Goal: Task Accomplishment & Management: Manage account settings

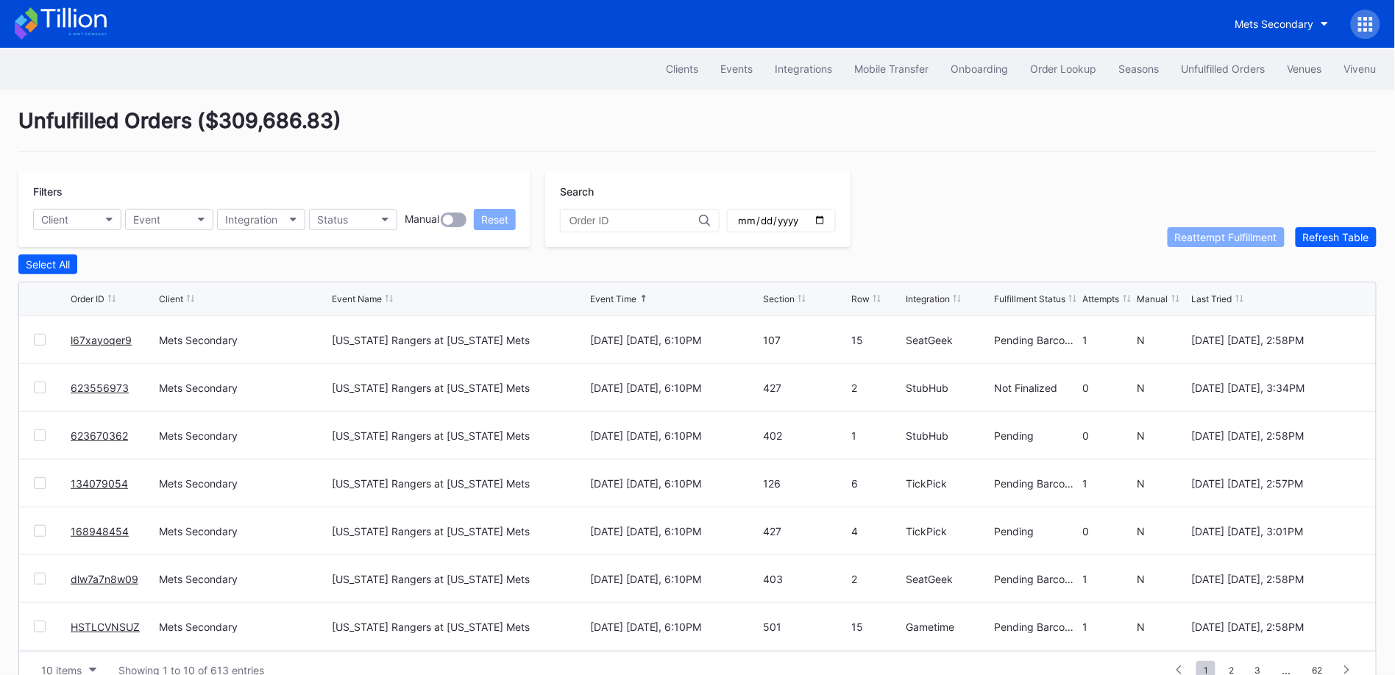
click at [1058, 49] on div "Clients Events Integrations Mobile Transfer Onboarding Order Lookup Seasons Unf…" at bounding box center [697, 69] width 1395 height 42
click at [1065, 65] on div "Order Lookup" at bounding box center [1063, 69] width 67 height 13
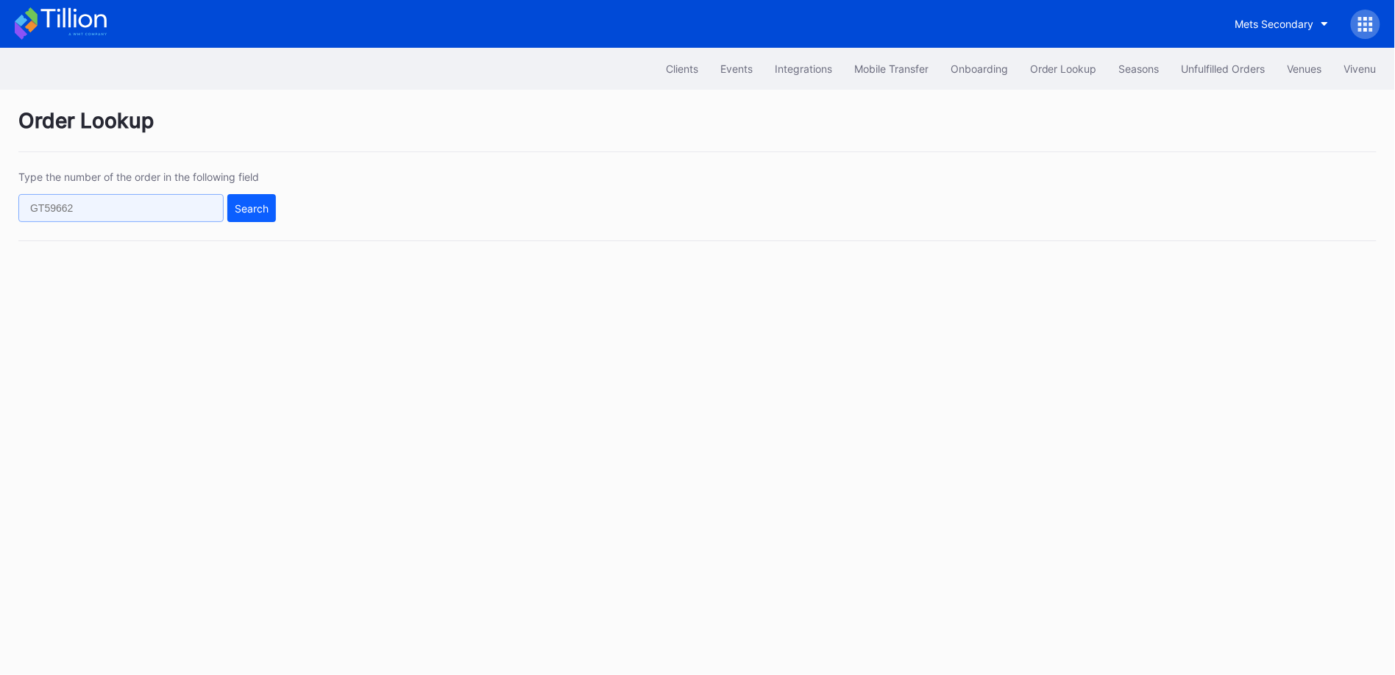
click at [196, 204] on input "text" at bounding box center [120, 208] width 205 height 28
paste input "212783198"
type input "212783198"
click at [252, 204] on div "Search" at bounding box center [252, 208] width 34 height 13
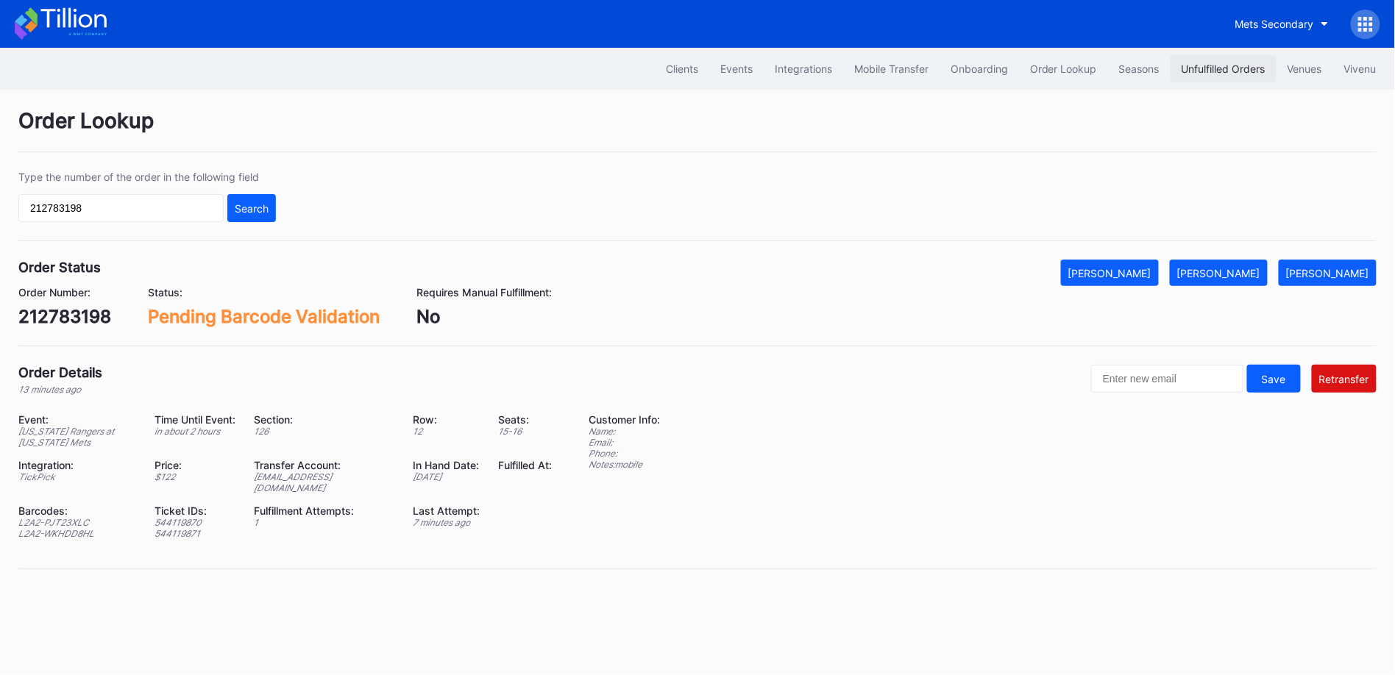
click at [1219, 70] on div "Unfulfilled Orders" at bounding box center [1224, 69] width 84 height 13
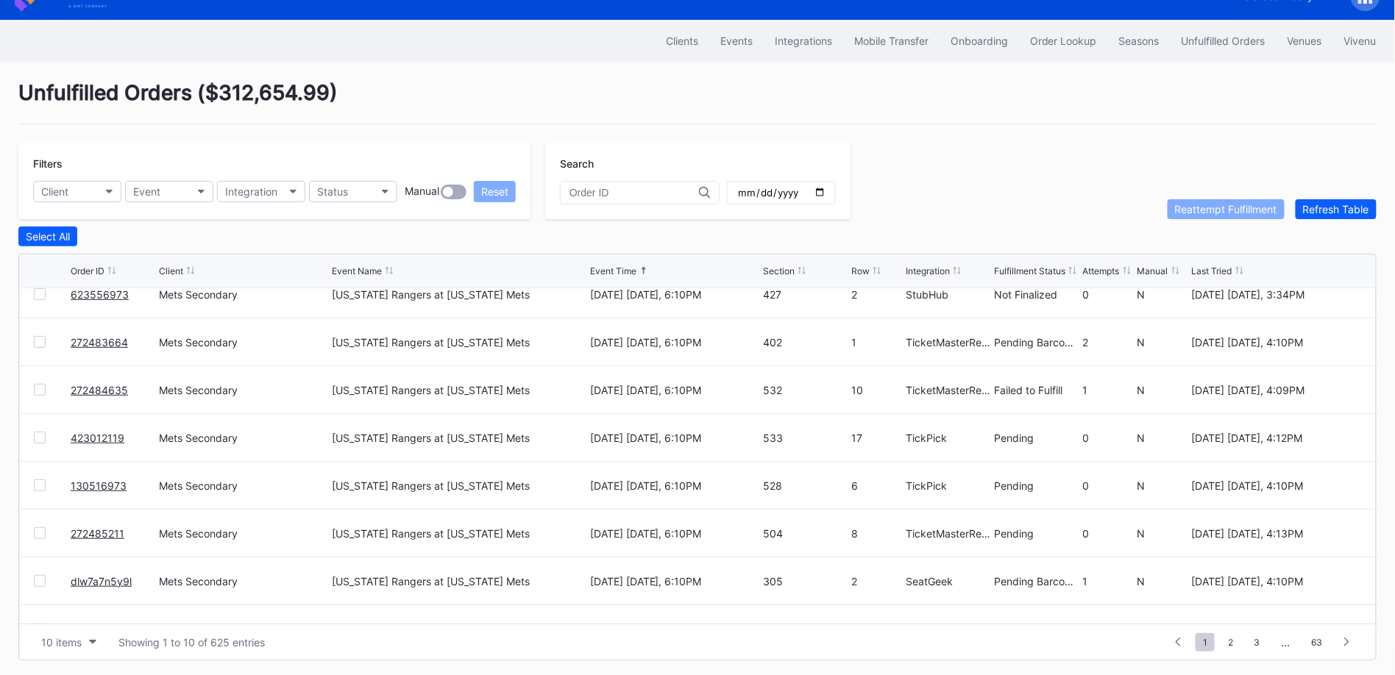
scroll to position [142, 0]
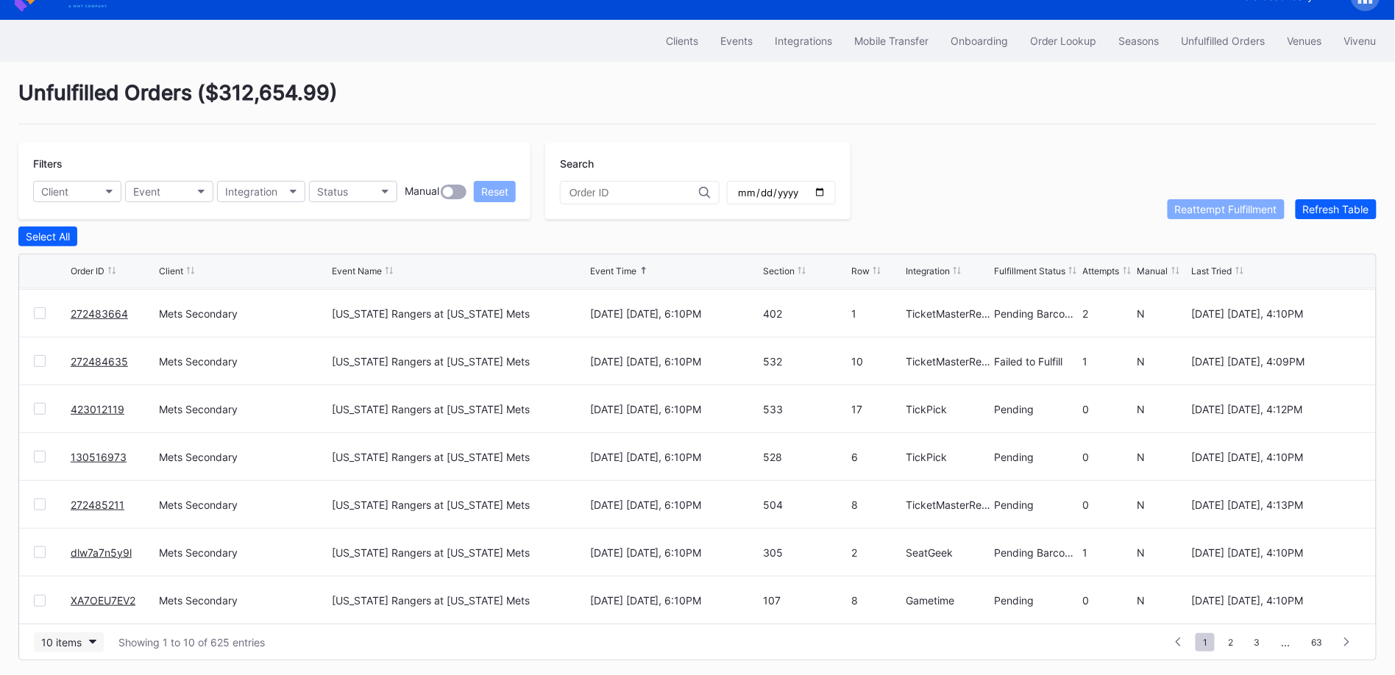
click at [74, 637] on div "10 items" at bounding box center [61, 642] width 40 height 13
click at [82, 550] on div "50 items" at bounding box center [66, 548] width 42 height 13
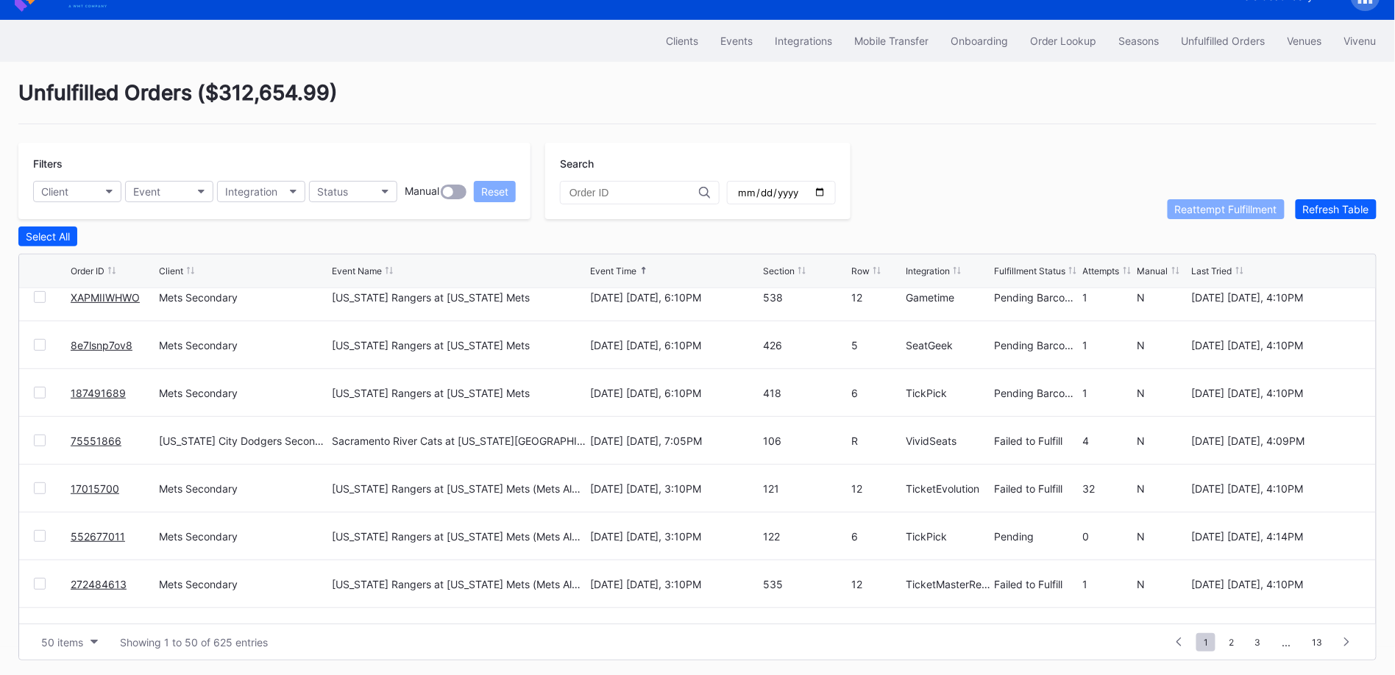
scroll to position [1161, 0]
click at [89, 439] on link "75551866" at bounding box center [96, 442] width 51 height 13
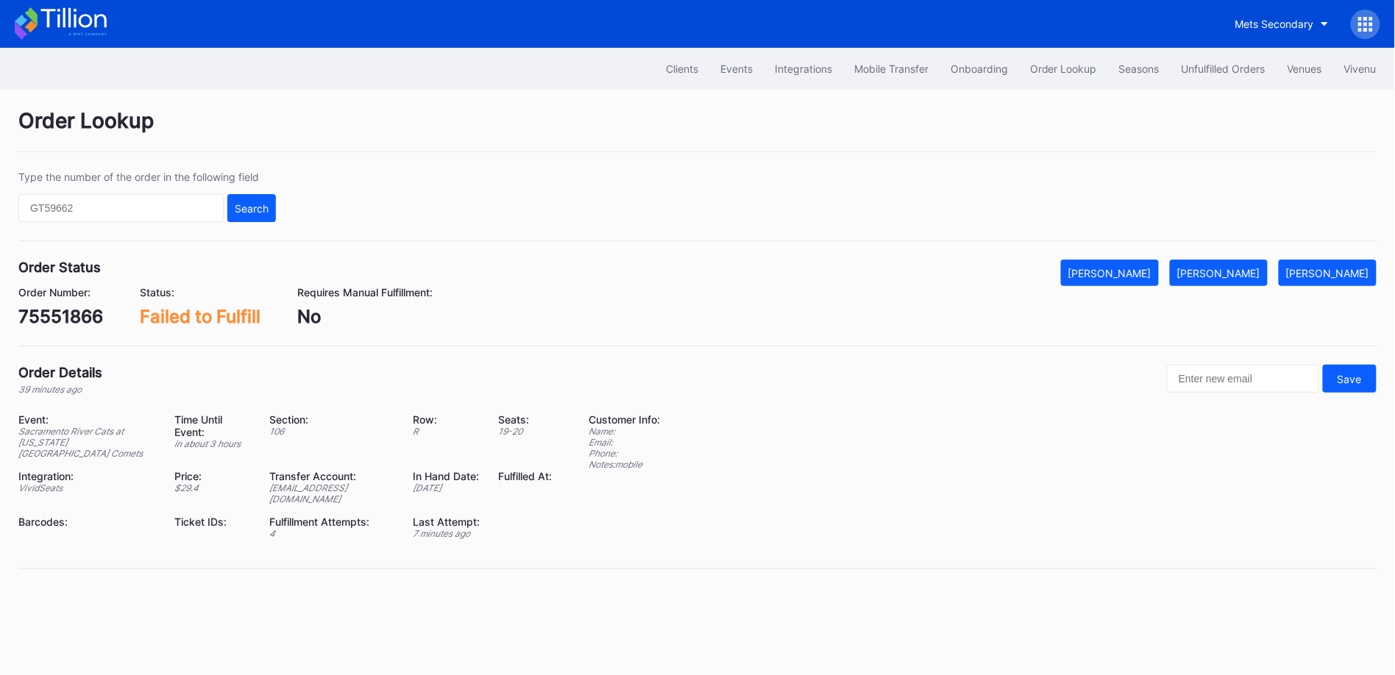
click at [82, 316] on div "75551866" at bounding box center [60, 316] width 85 height 21
copy div "75551866"
click at [1260, 272] on div "Mark Fulfilled" at bounding box center [1218, 273] width 83 height 13
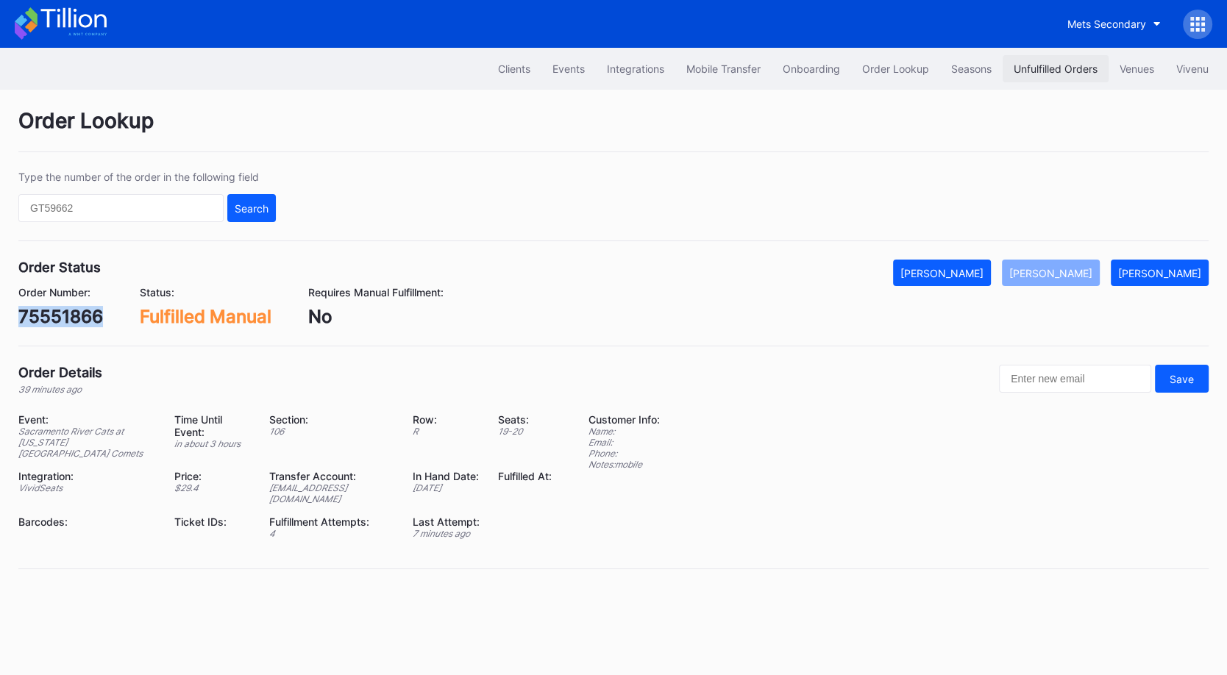
click at [1055, 75] on button "Unfulfilled Orders" at bounding box center [1056, 68] width 106 height 27
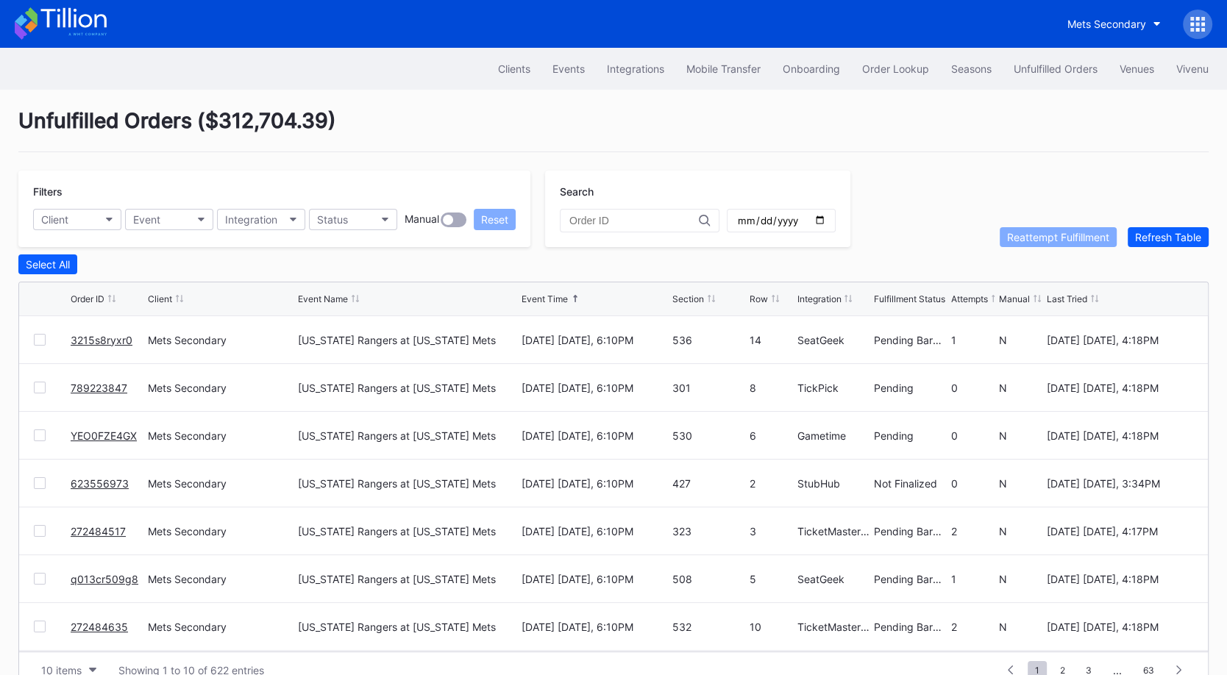
scroll to position [28, 0]
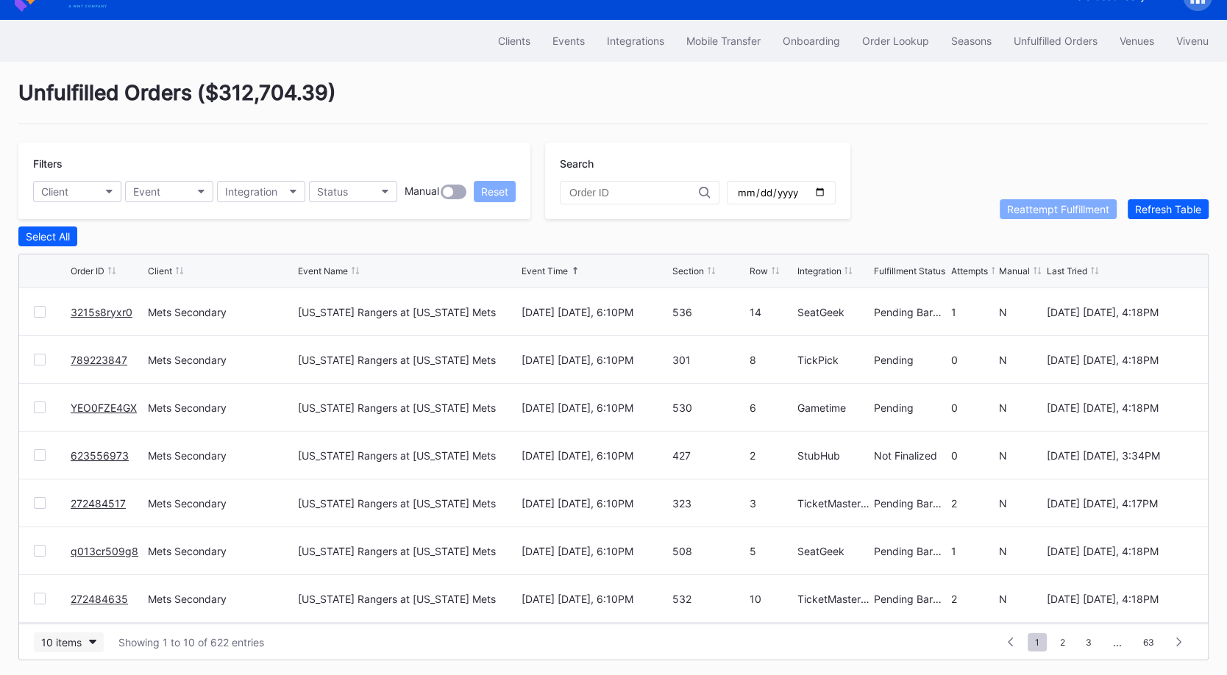
click at [88, 633] on button "10 items" at bounding box center [69, 643] width 70 height 20
click at [88, 550] on div "50 items" at bounding box center [69, 547] width 70 height 27
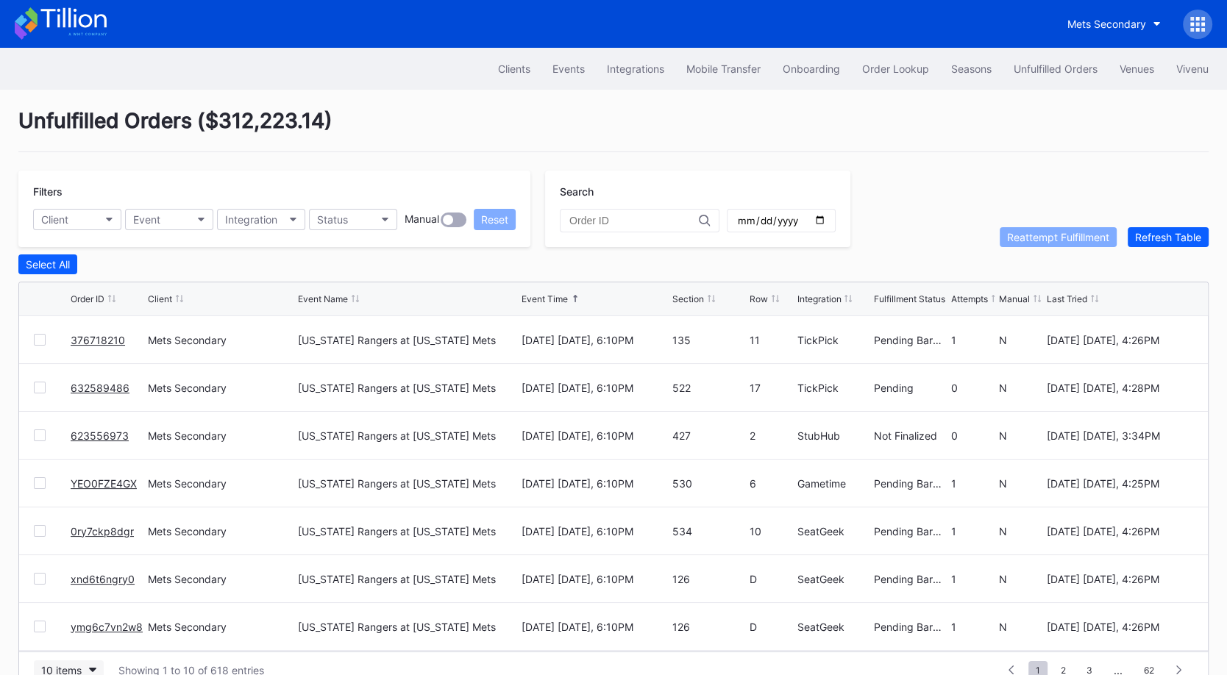
click at [70, 664] on div "10 items" at bounding box center [61, 670] width 40 height 13
click at [63, 573] on div "50 items" at bounding box center [66, 576] width 42 height 13
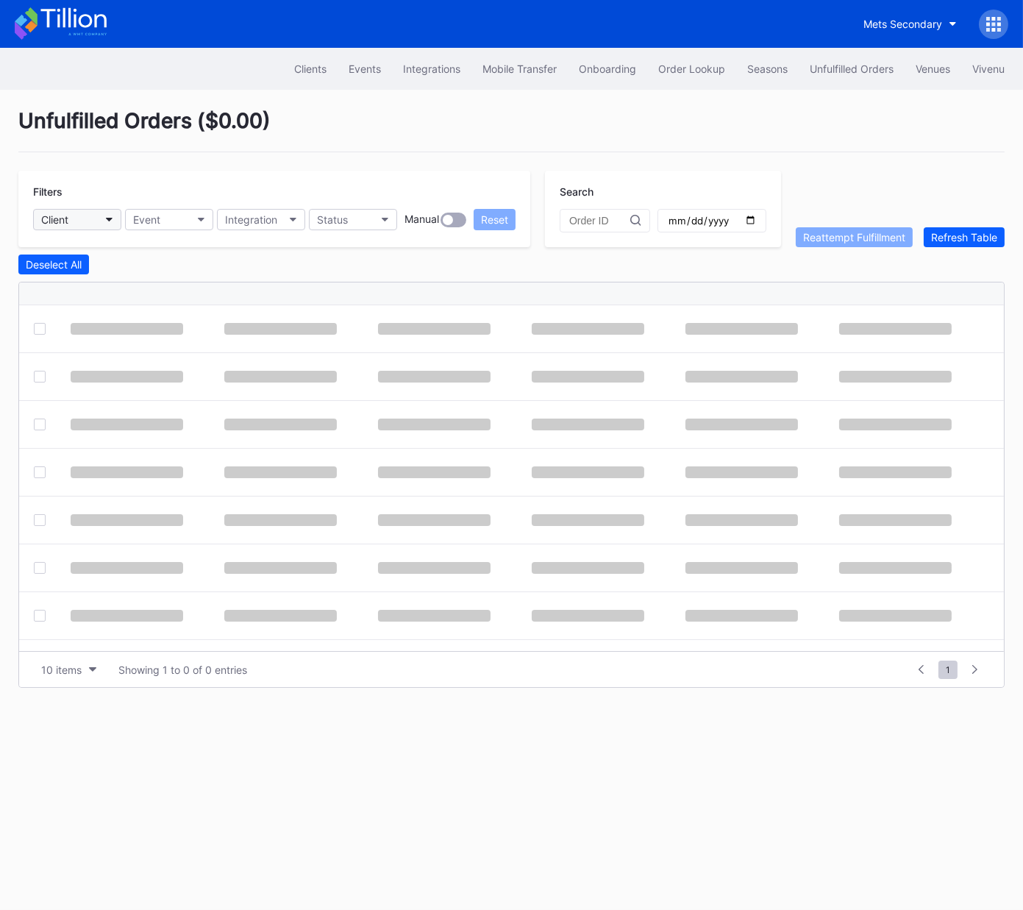
click at [92, 220] on button "Client" at bounding box center [77, 219] width 88 height 21
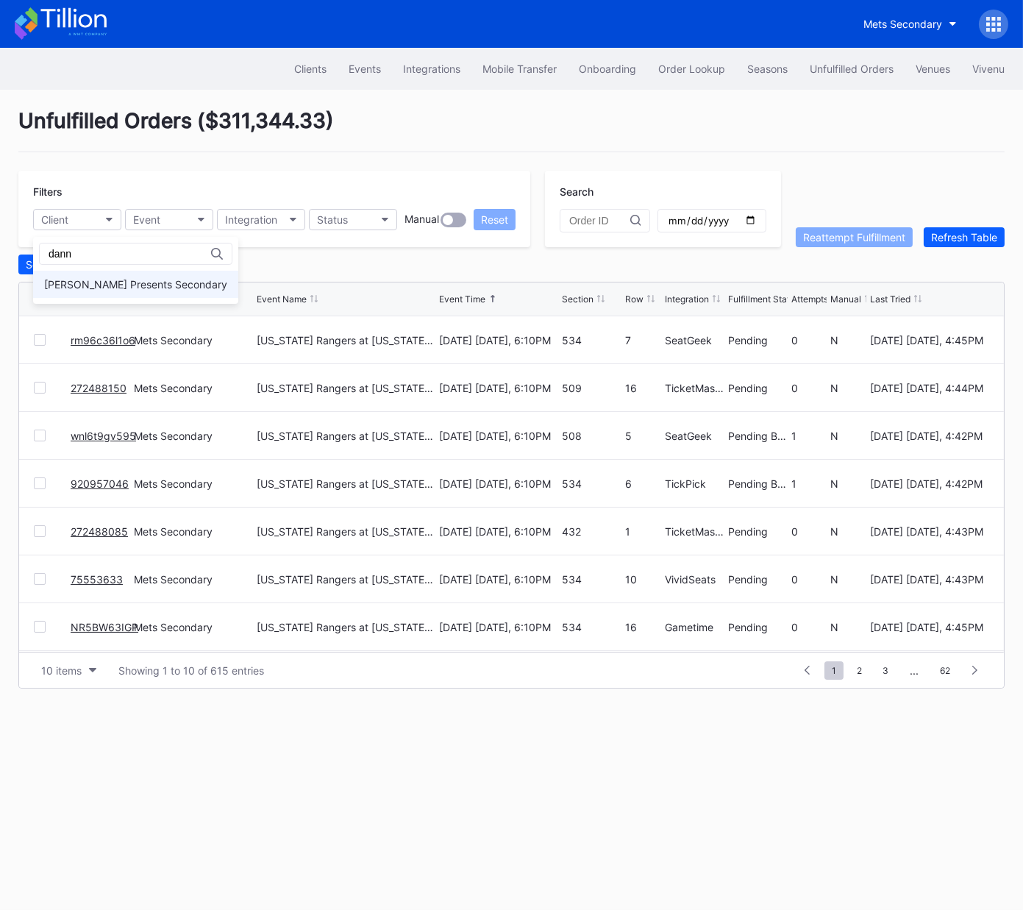
type input "dann"
click at [118, 294] on div "[PERSON_NAME] Presents Secondary" at bounding box center [135, 284] width 205 height 27
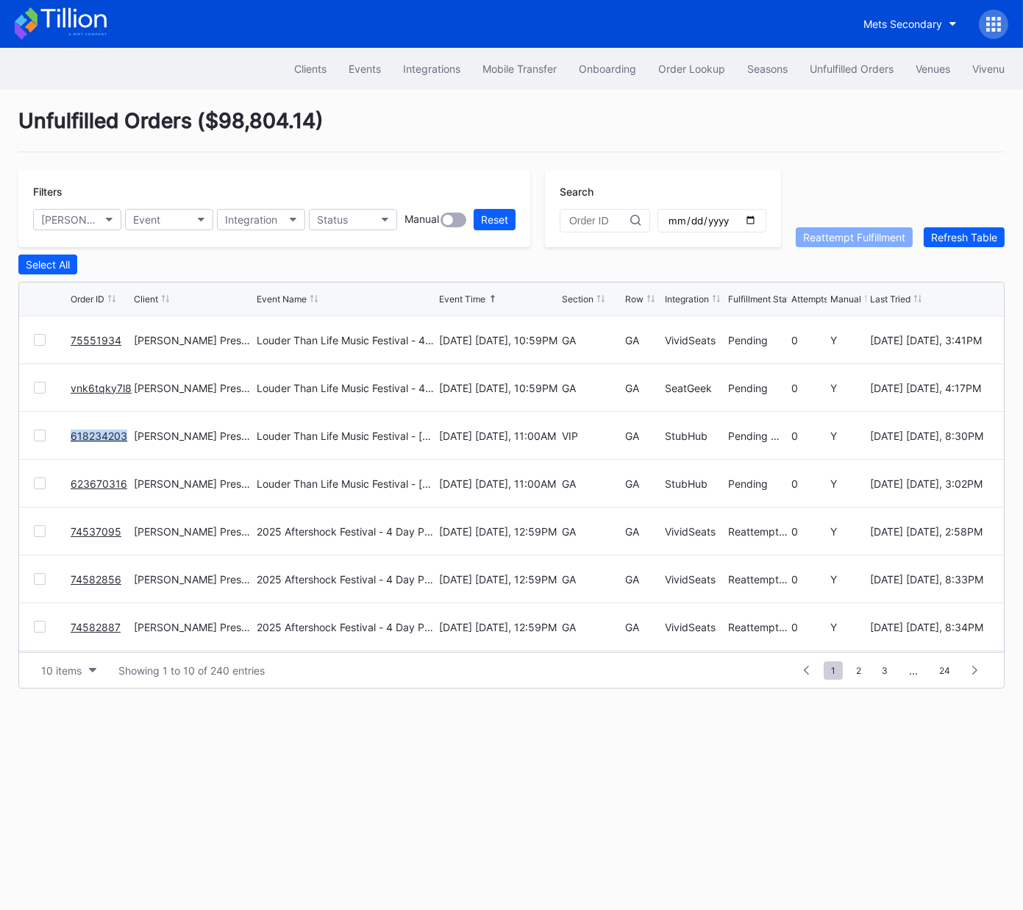
copy link "618234203"
click at [369, 70] on div "Events" at bounding box center [365, 69] width 32 height 13
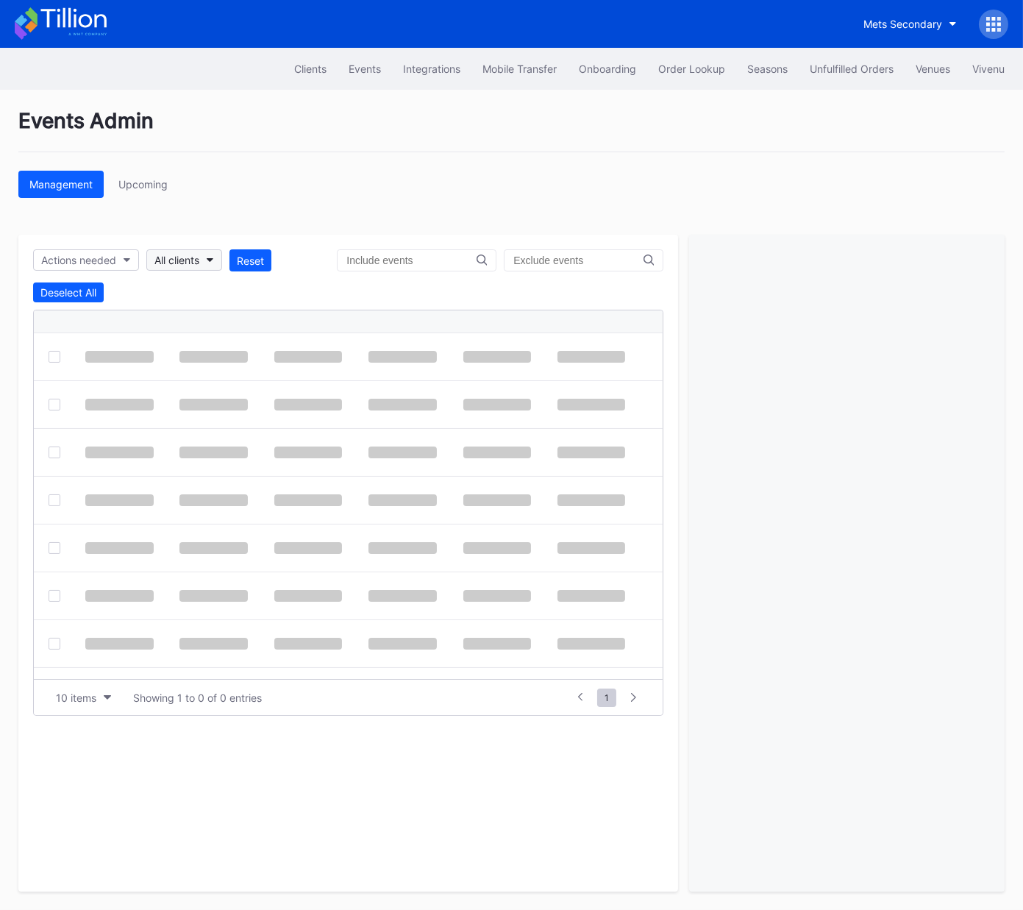
click at [185, 255] on div "All clients" at bounding box center [177, 260] width 45 height 13
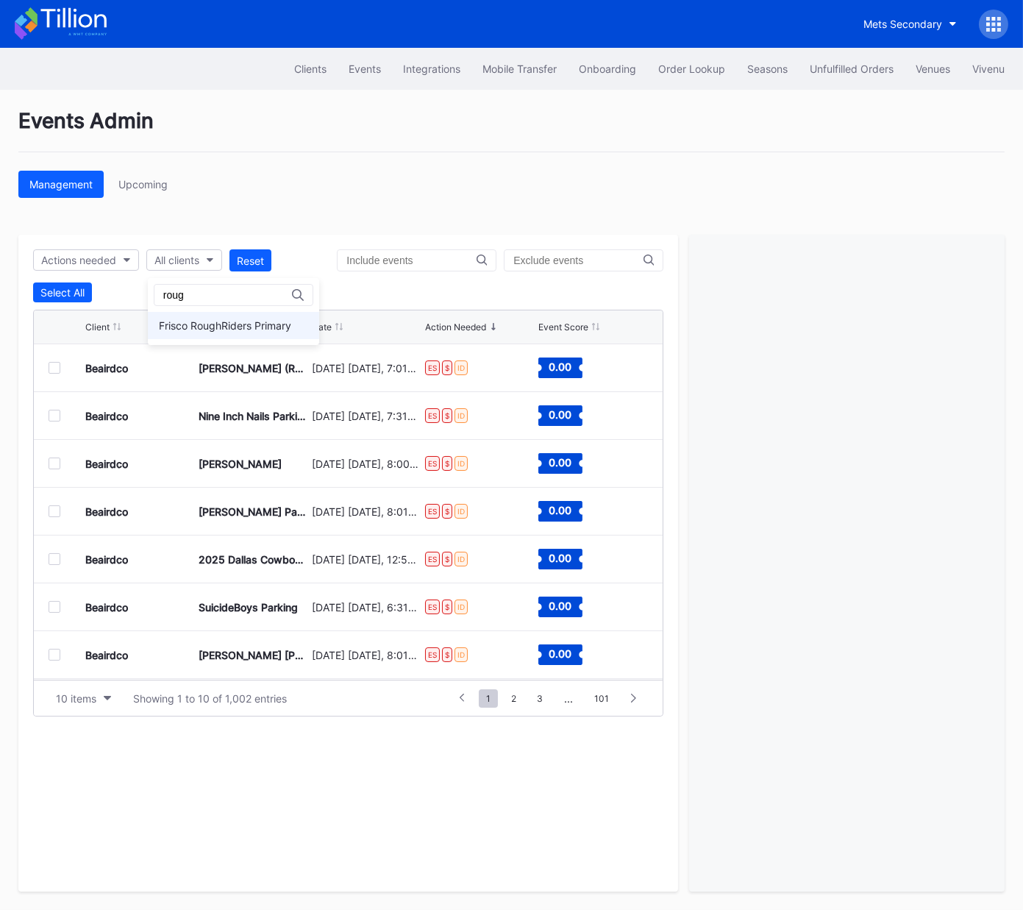
type input "roug"
click at [172, 331] on div "Frisco RoughRiders Primary" at bounding box center [225, 325] width 132 height 13
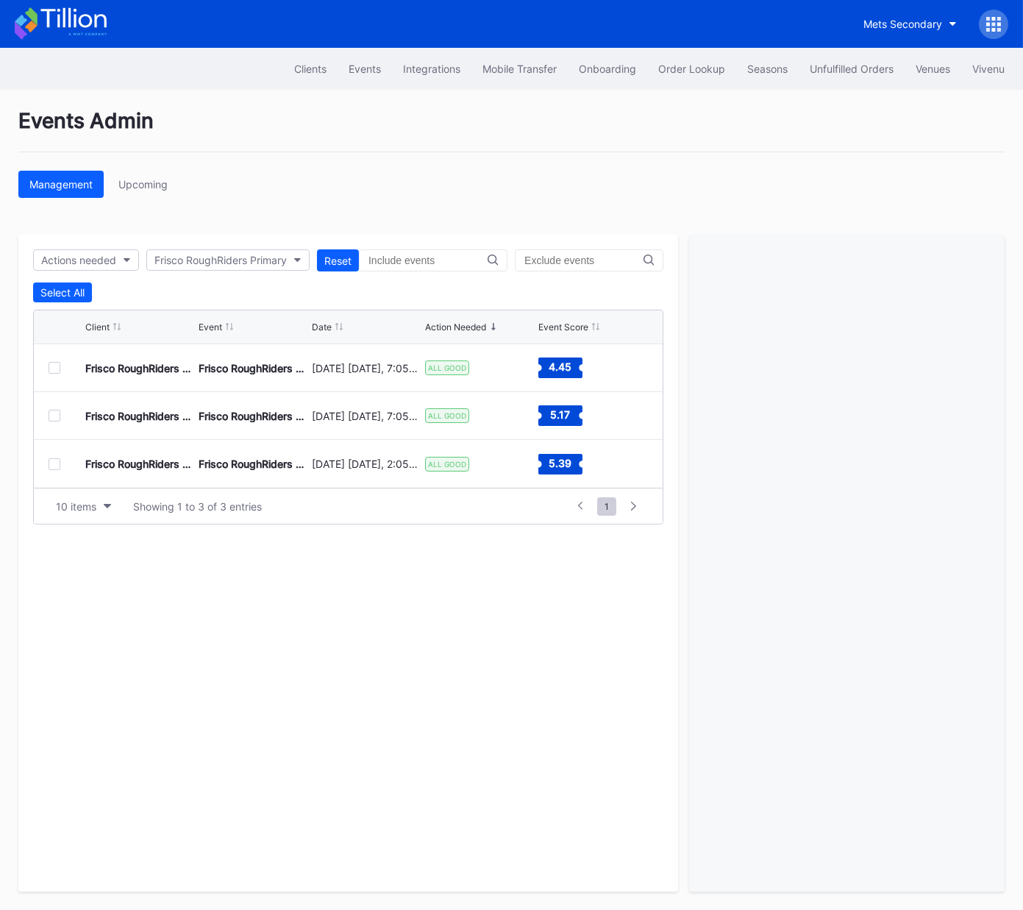
click at [60, 366] on div at bounding box center [55, 368] width 12 height 12
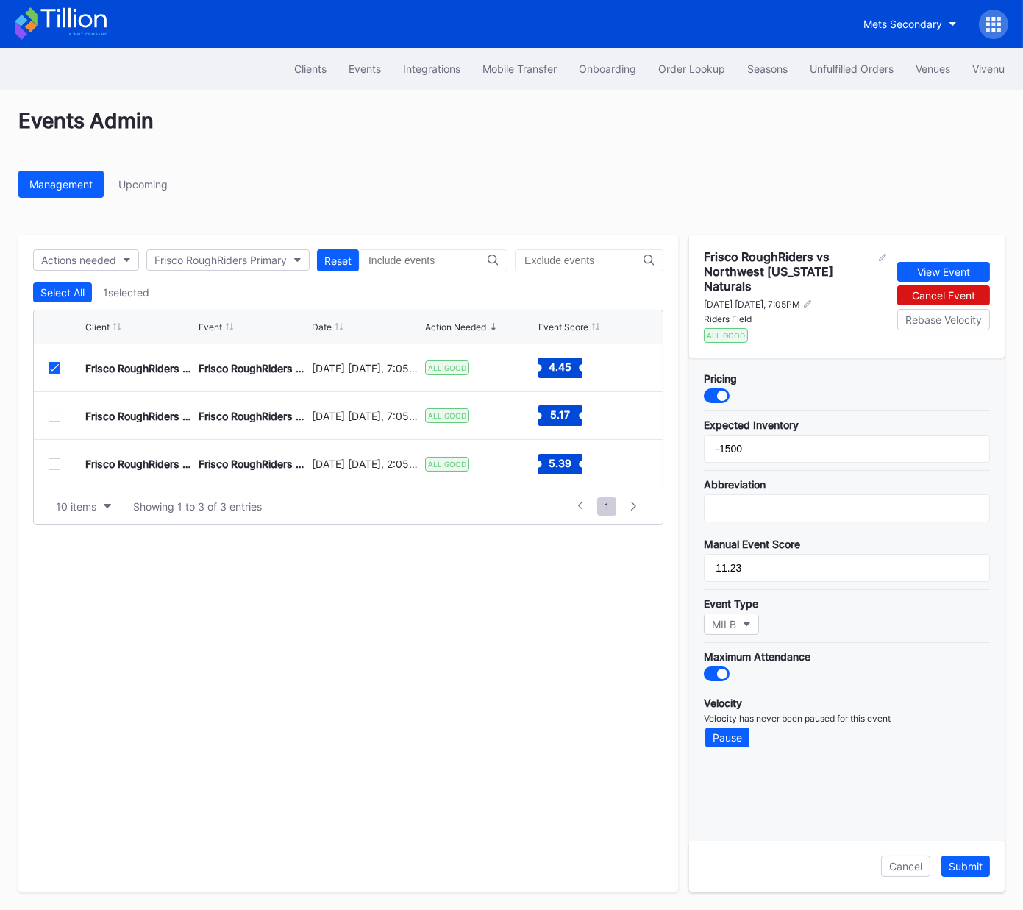
click at [720, 391] on div at bounding box center [722, 396] width 10 height 10
click at [976, 876] on button "Submit" at bounding box center [966, 866] width 49 height 21
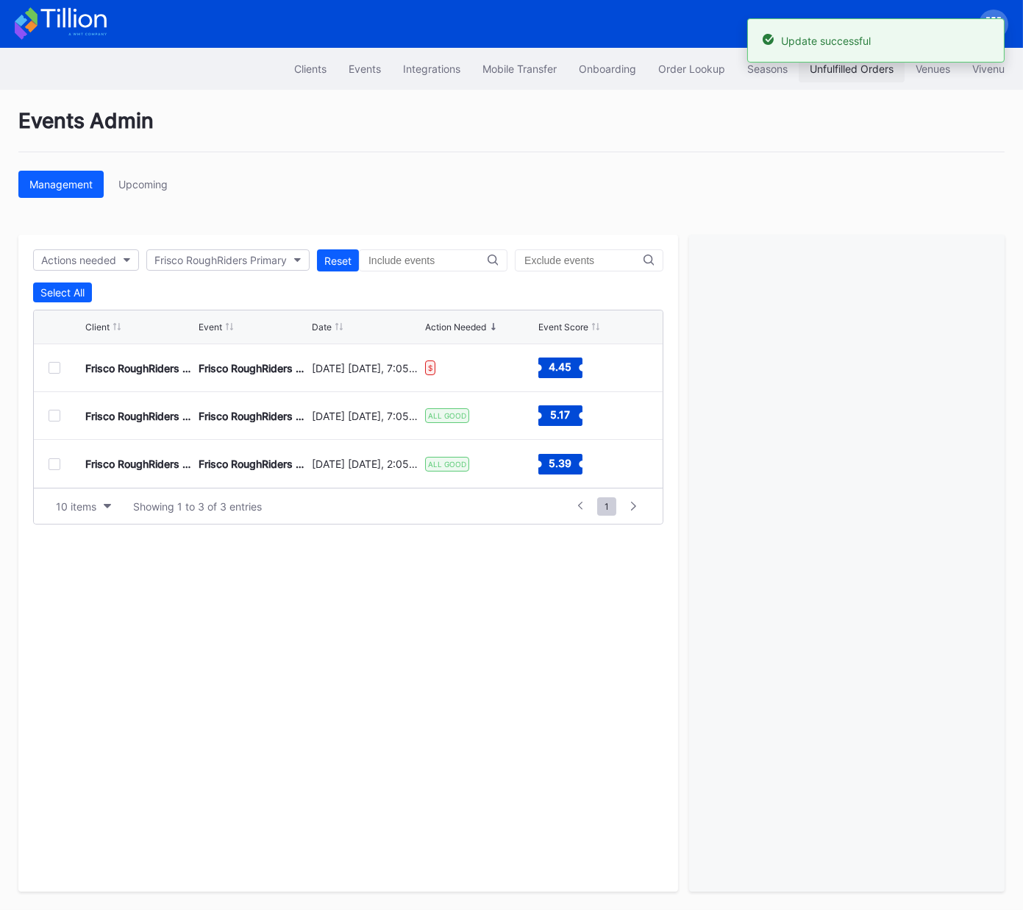
click at [830, 71] on div "Unfulfilled Orders" at bounding box center [852, 69] width 84 height 13
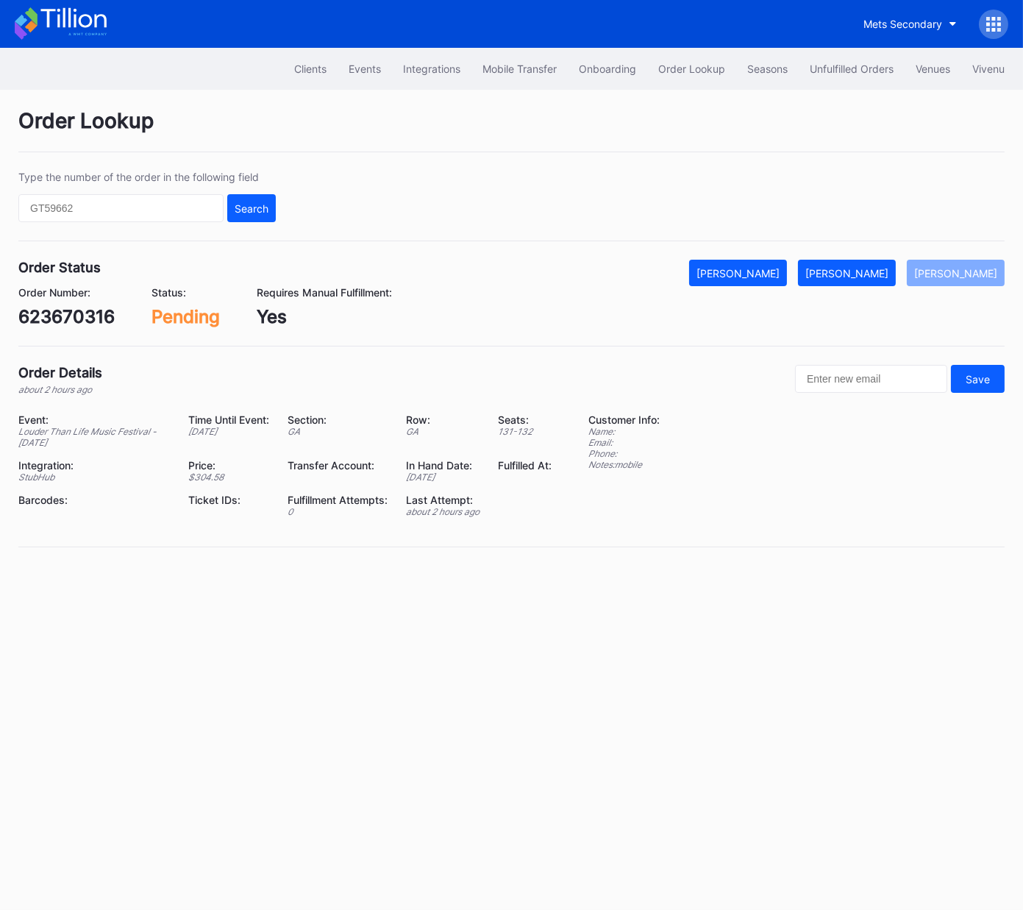
click at [82, 317] on div "623670316" at bounding box center [66, 316] width 96 height 21
copy div "623670316"
click at [853, 267] on div "Mark Fulfilled" at bounding box center [847, 273] width 83 height 13
click at [89, 319] on div "vnk6tqky7l8" at bounding box center [70, 316] width 104 height 21
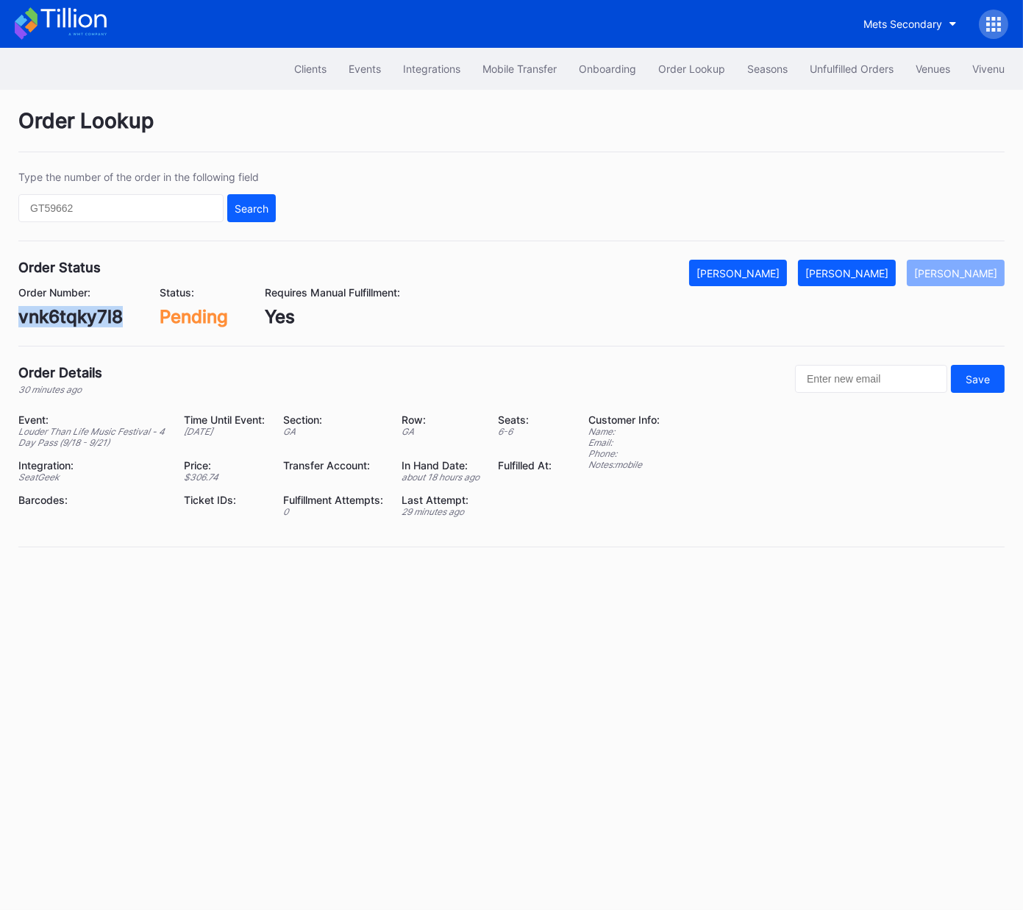
click at [89, 319] on div "vnk6tqky7l8" at bounding box center [70, 316] width 104 height 21
copy div "vnk6tqky7l8"
click at [870, 273] on div "Mark Fulfilled" at bounding box center [847, 273] width 83 height 13
click at [68, 316] on div "75551934" at bounding box center [60, 316] width 85 height 21
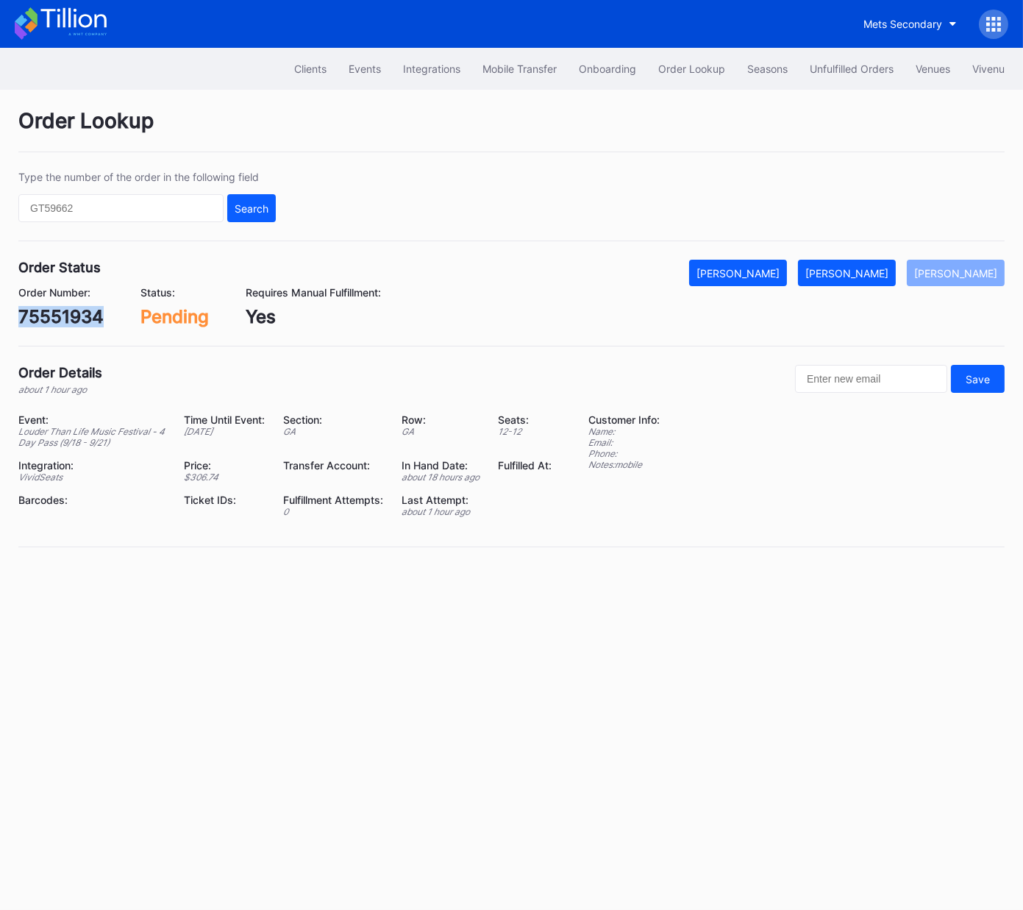
copy div "75551934"
click at [881, 269] on div "[PERSON_NAME]" at bounding box center [847, 273] width 83 height 13
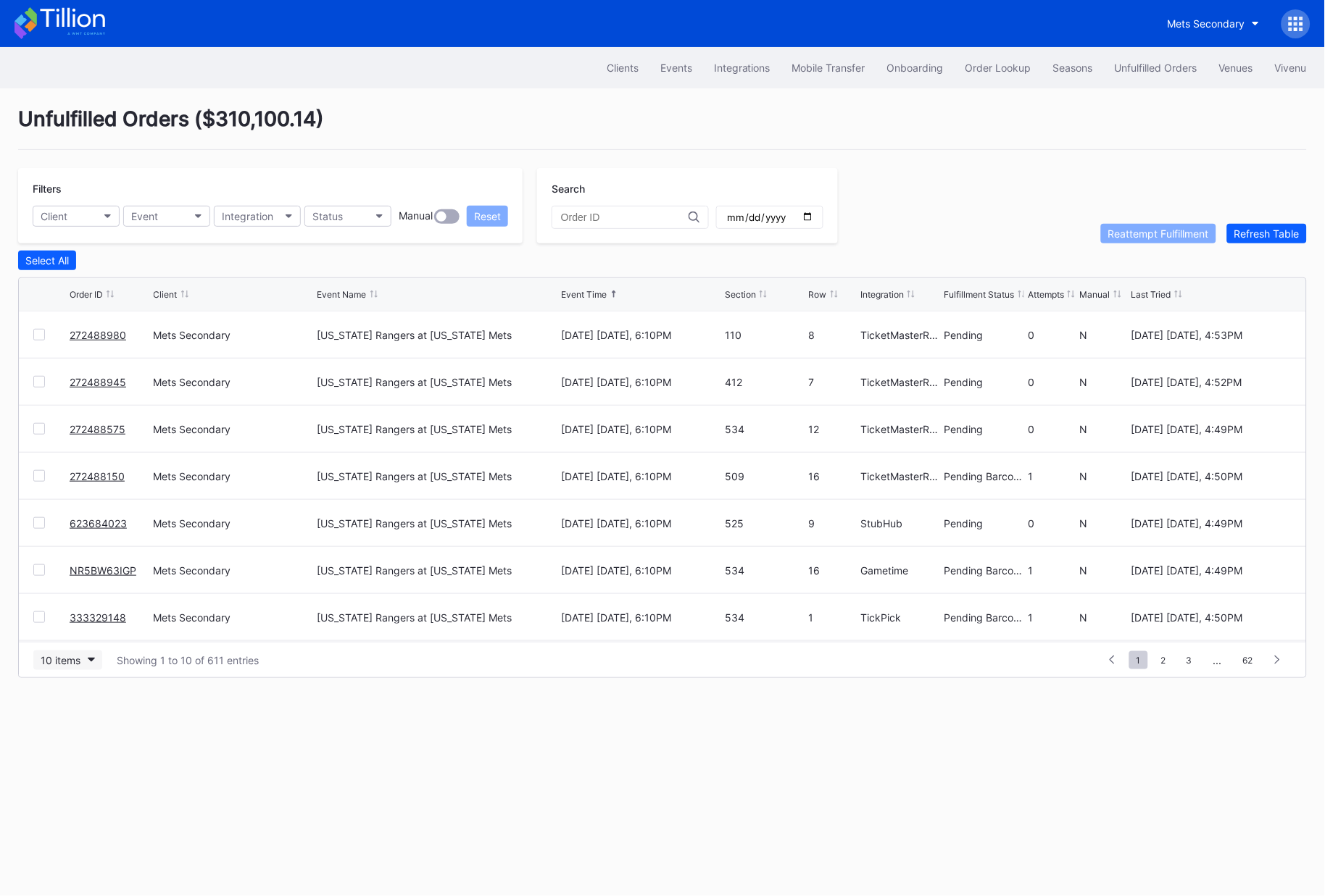
click at [68, 668] on button "10 items" at bounding box center [68, 661] width 69 height 20
click at [68, 717] on div "50 items" at bounding box center [65, 722] width 41 height 13
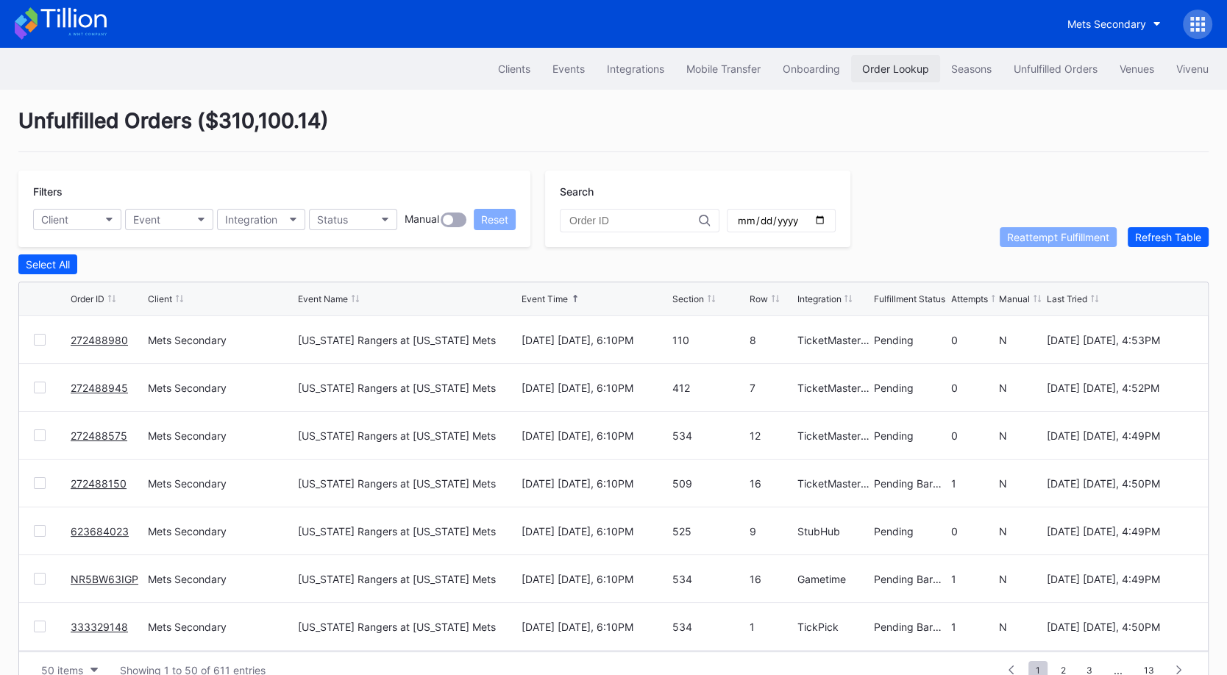
click at [893, 74] on div "Order Lookup" at bounding box center [895, 69] width 67 height 13
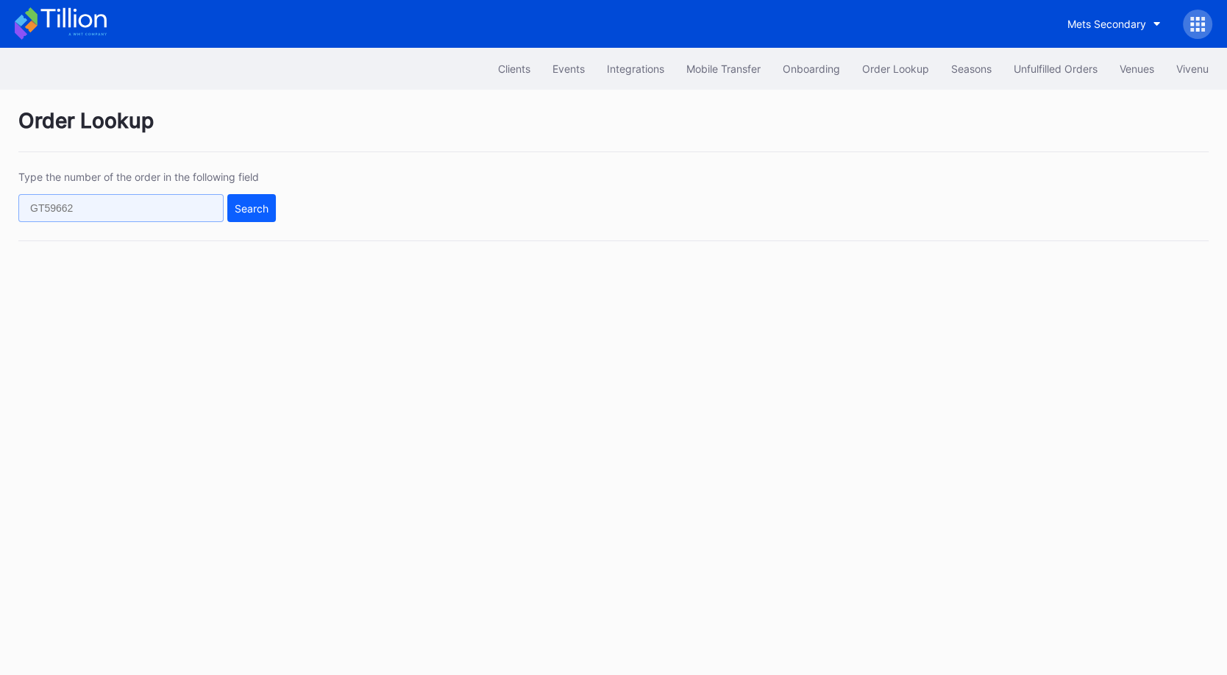
click at [118, 208] on input "text" at bounding box center [120, 208] width 205 height 28
paste input "50744139"
type input "50744139"
click at [196, 222] on div "Type the number of the order in the following field Search" at bounding box center [613, 206] width 1191 height 71
click at [205, 211] on input "text" at bounding box center [120, 208] width 205 height 28
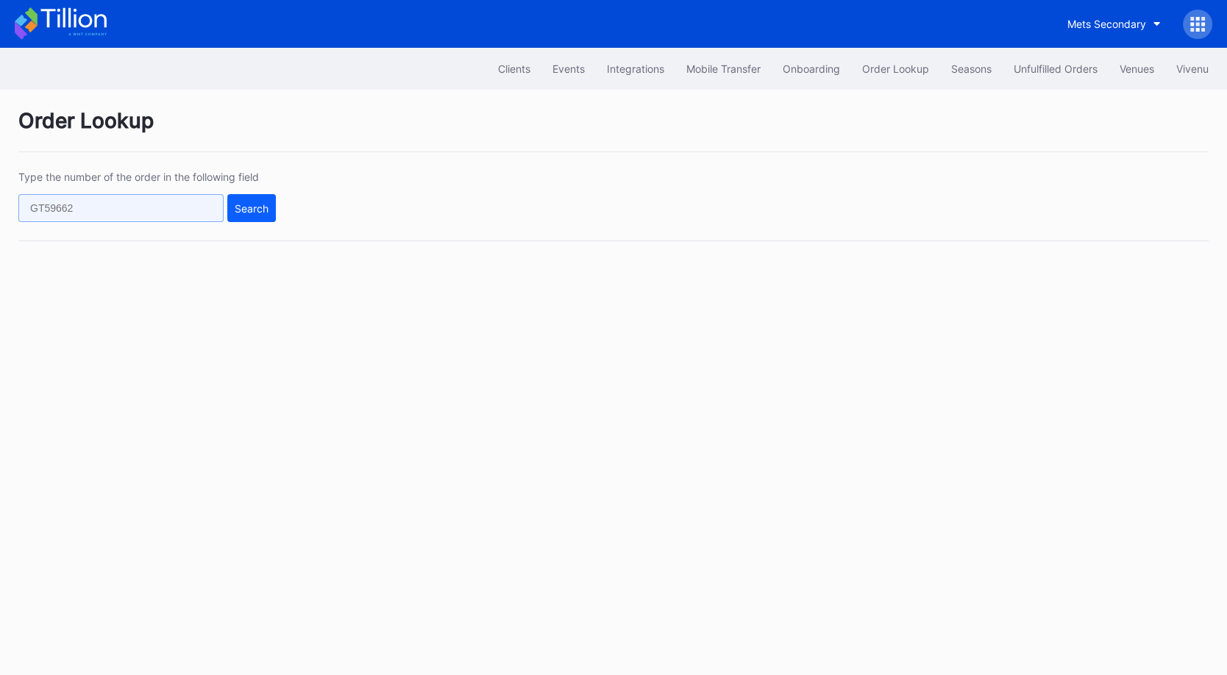
paste input "50744139"
type input "50744139"
click at [249, 211] on div "Search" at bounding box center [252, 208] width 34 height 13
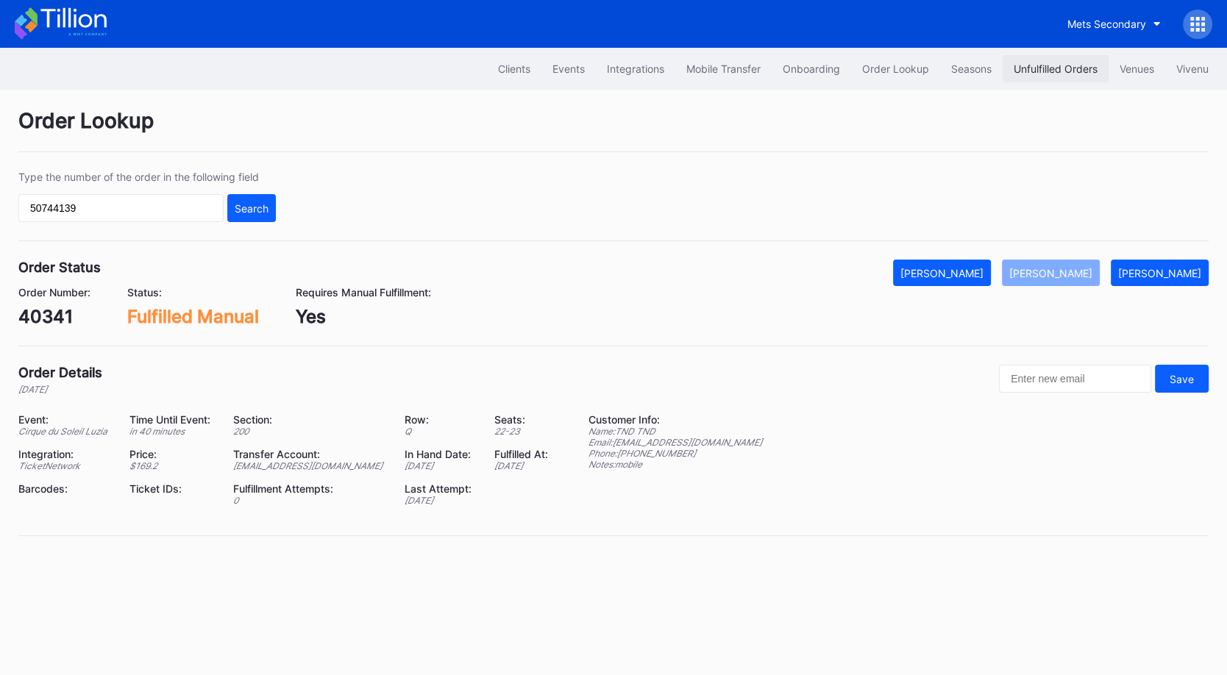
click at [1062, 72] on div "Unfulfilled Orders" at bounding box center [1056, 69] width 84 height 13
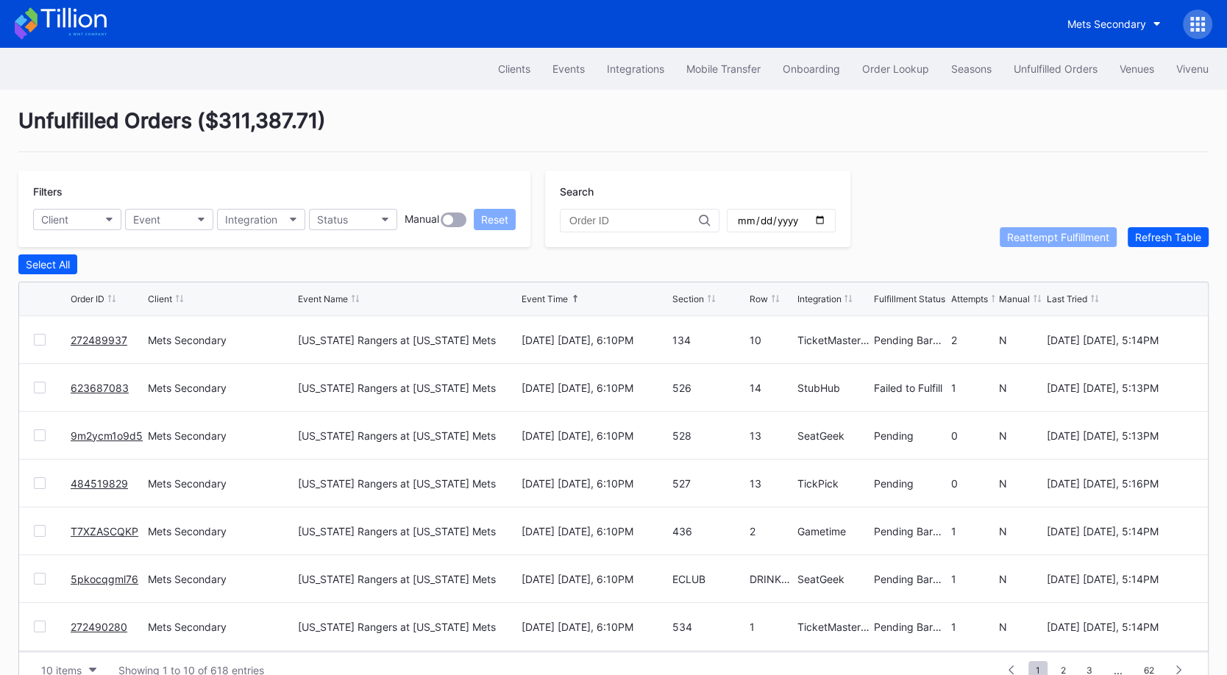
scroll to position [28, 0]
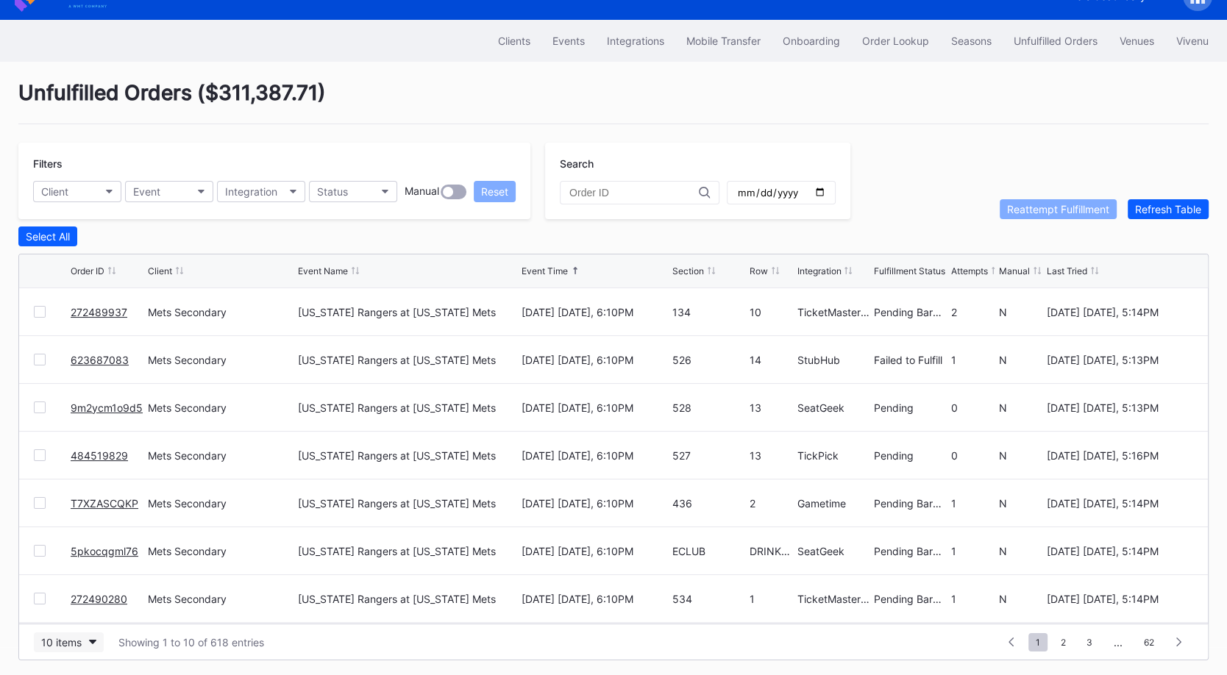
click at [84, 637] on button "10 items" at bounding box center [69, 643] width 70 height 20
click at [80, 552] on div "50 items" at bounding box center [66, 548] width 42 height 13
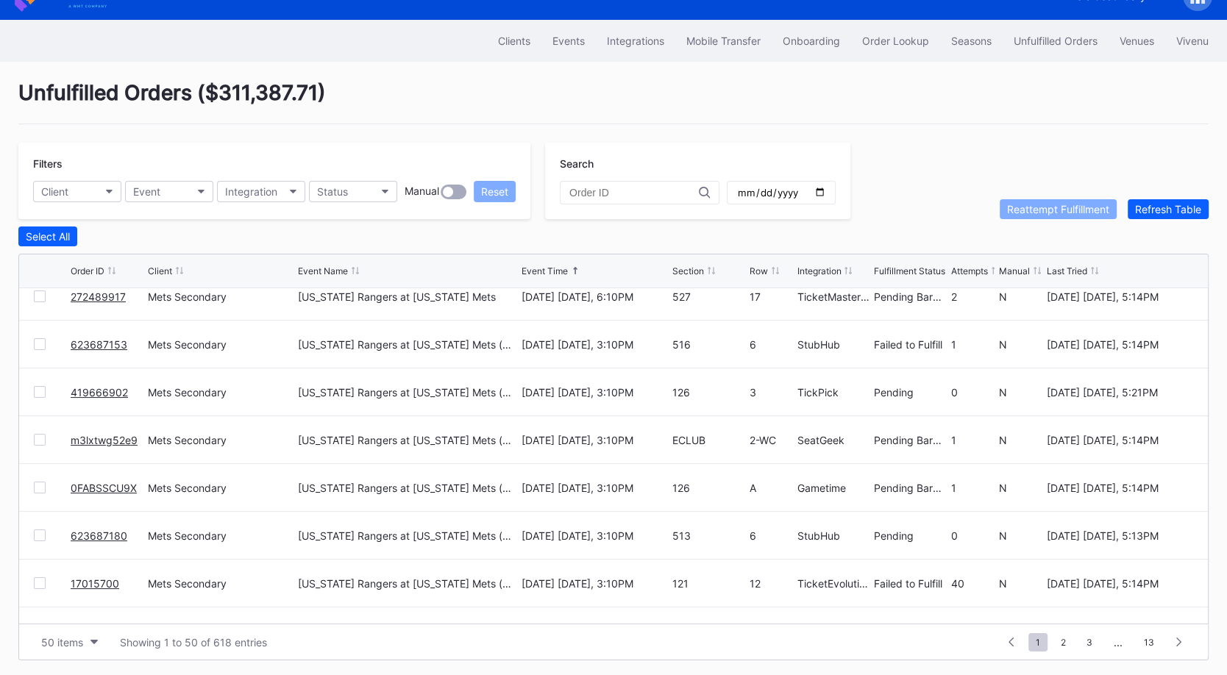
scroll to position [0, 0]
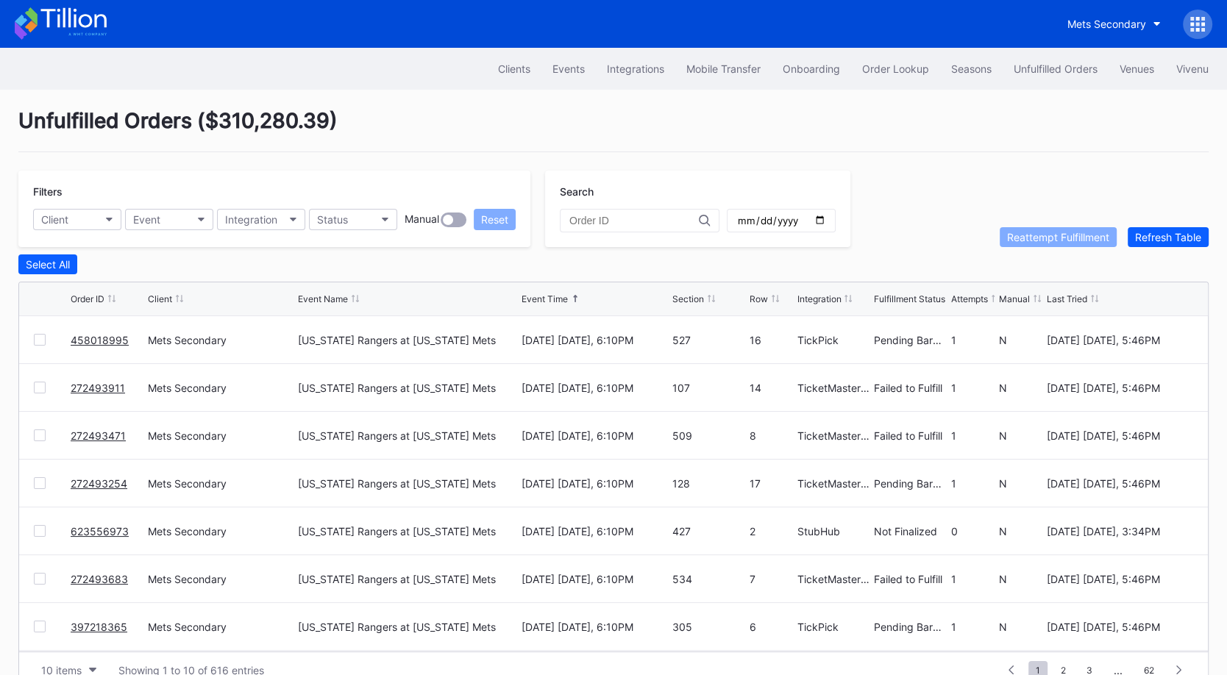
click at [862, 160] on div "Unfulfilled Orders ( $310,280.39 ) Filters Client Event Integration Status Manu…" at bounding box center [613, 398] width 1227 height 617
click at [1059, 71] on div "Unfulfilled Orders" at bounding box center [1056, 69] width 84 height 13
click at [82, 663] on button "10 items" at bounding box center [69, 671] width 70 height 20
click at [69, 585] on div "50 items" at bounding box center [69, 575] width 70 height 27
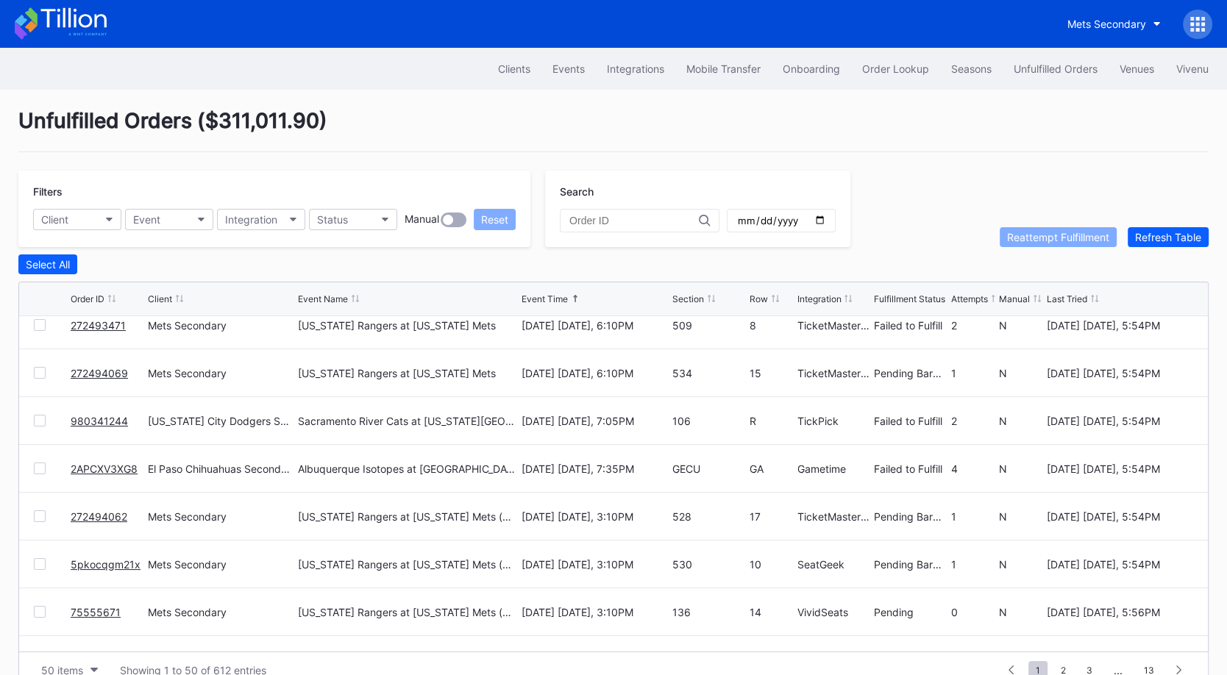
scroll to position [253, 0]
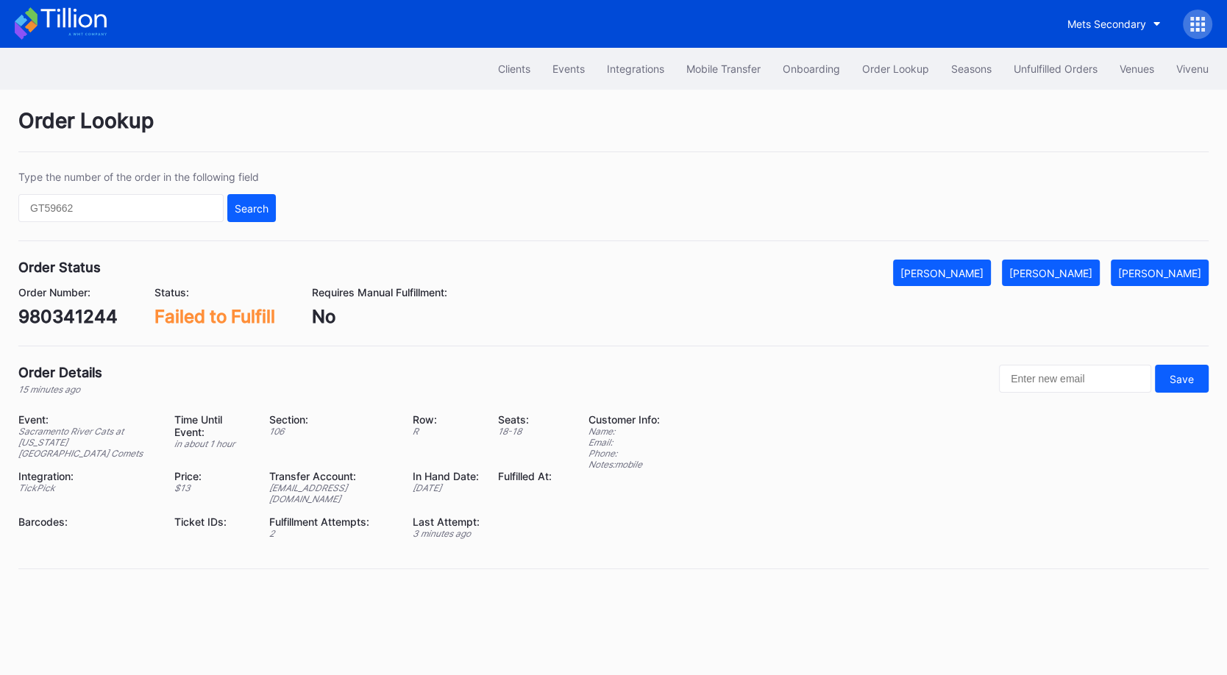
click at [58, 316] on div "980341244" at bounding box center [67, 316] width 99 height 21
copy div "980341244"
click at [1068, 267] on div "[PERSON_NAME]" at bounding box center [1051, 273] width 83 height 13
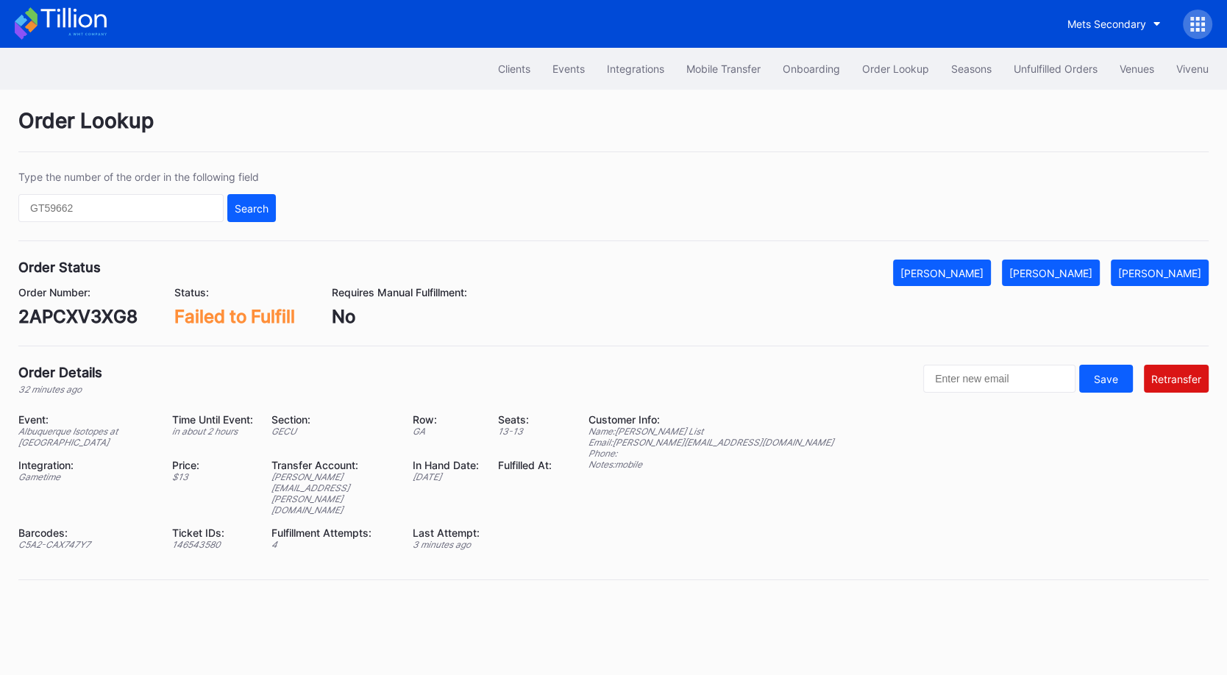
click at [110, 308] on div "2APCXV3XG8" at bounding box center [77, 316] width 119 height 21
copy div "2APCXV3XG8"
click at [1092, 268] on div "[PERSON_NAME]" at bounding box center [1051, 273] width 83 height 13
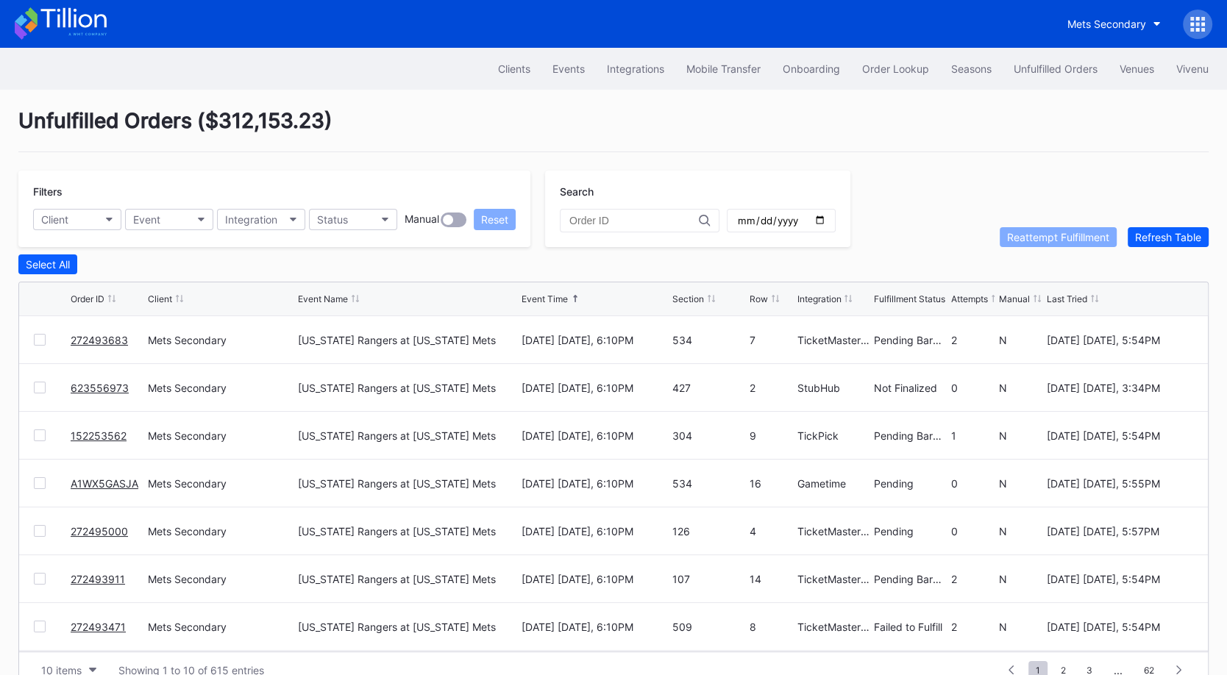
click at [784, 229] on div at bounding box center [781, 221] width 109 height 24
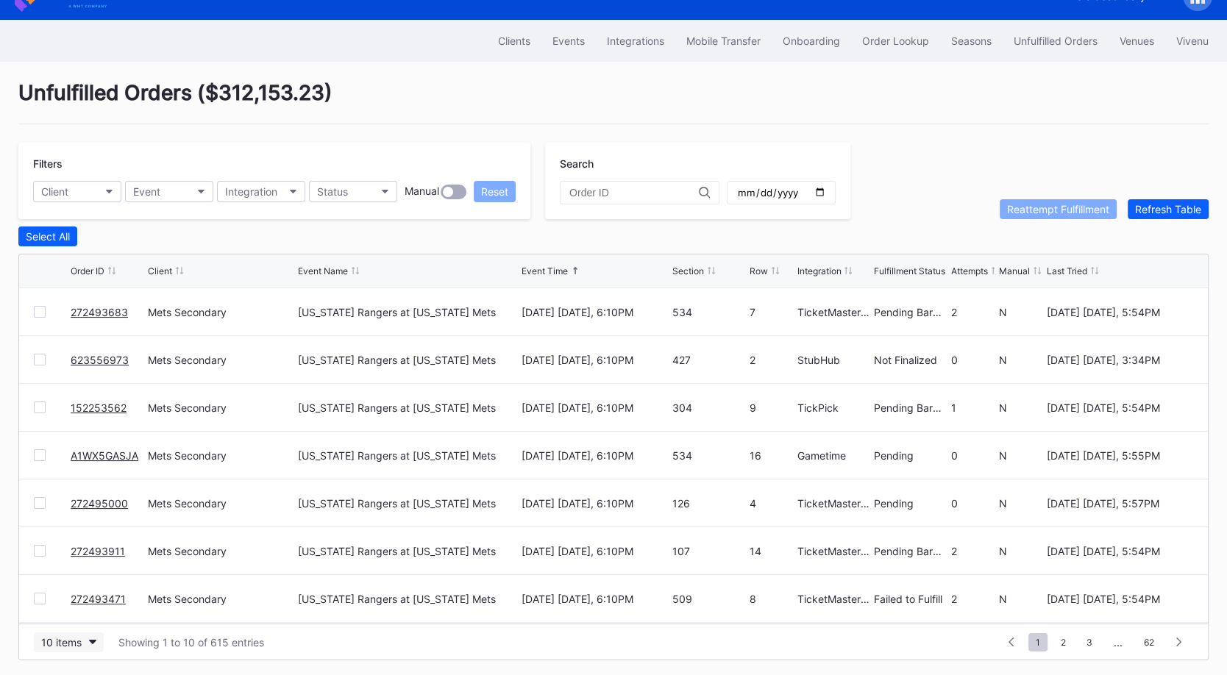
click at [87, 635] on button "10 items" at bounding box center [69, 643] width 70 height 20
click at [79, 552] on div "50 items" at bounding box center [66, 548] width 42 height 13
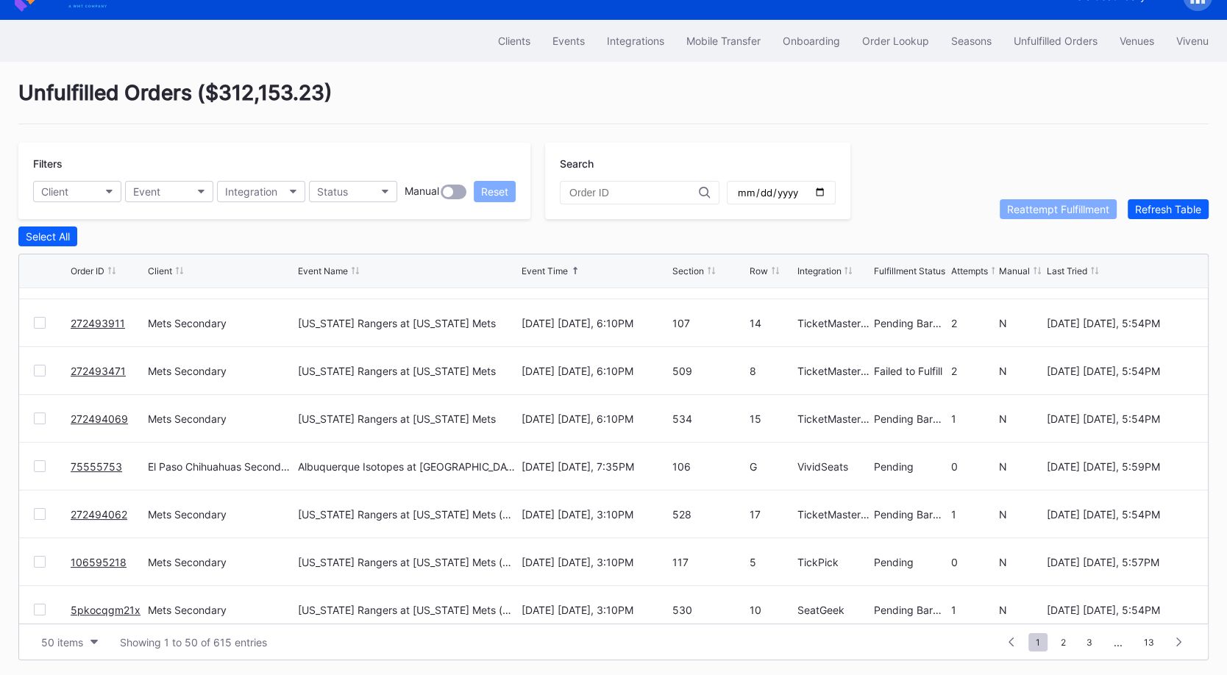
scroll to position [185, 0]
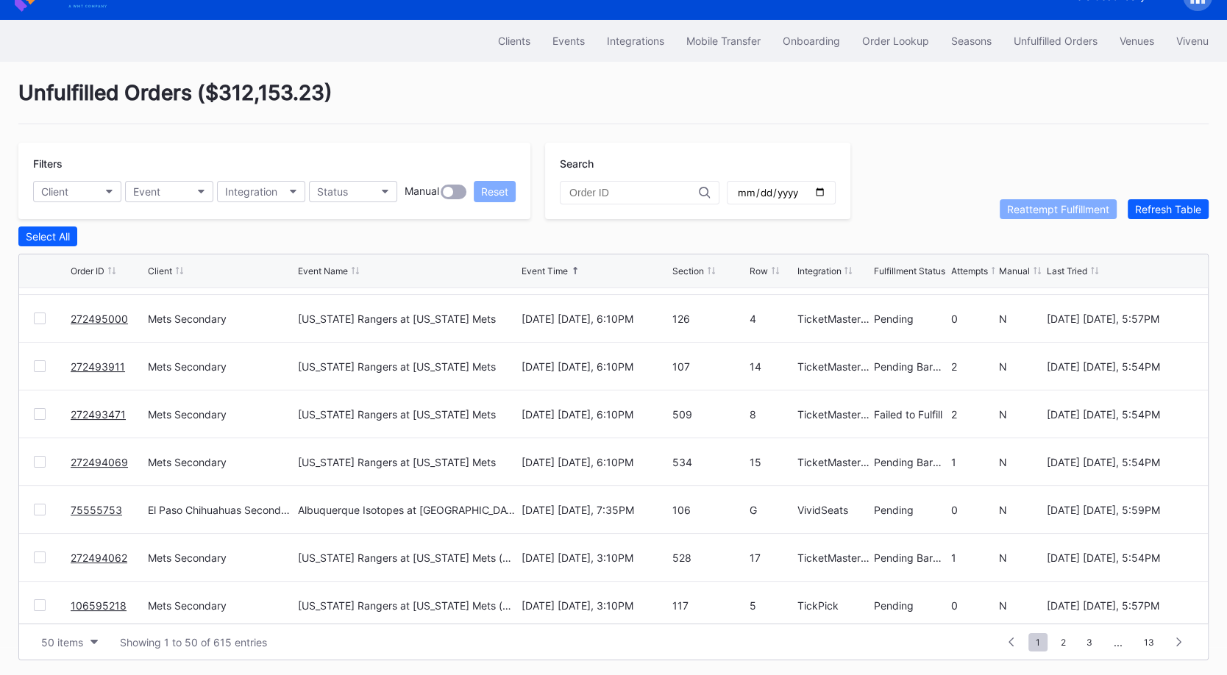
click at [41, 409] on div at bounding box center [40, 414] width 12 height 12
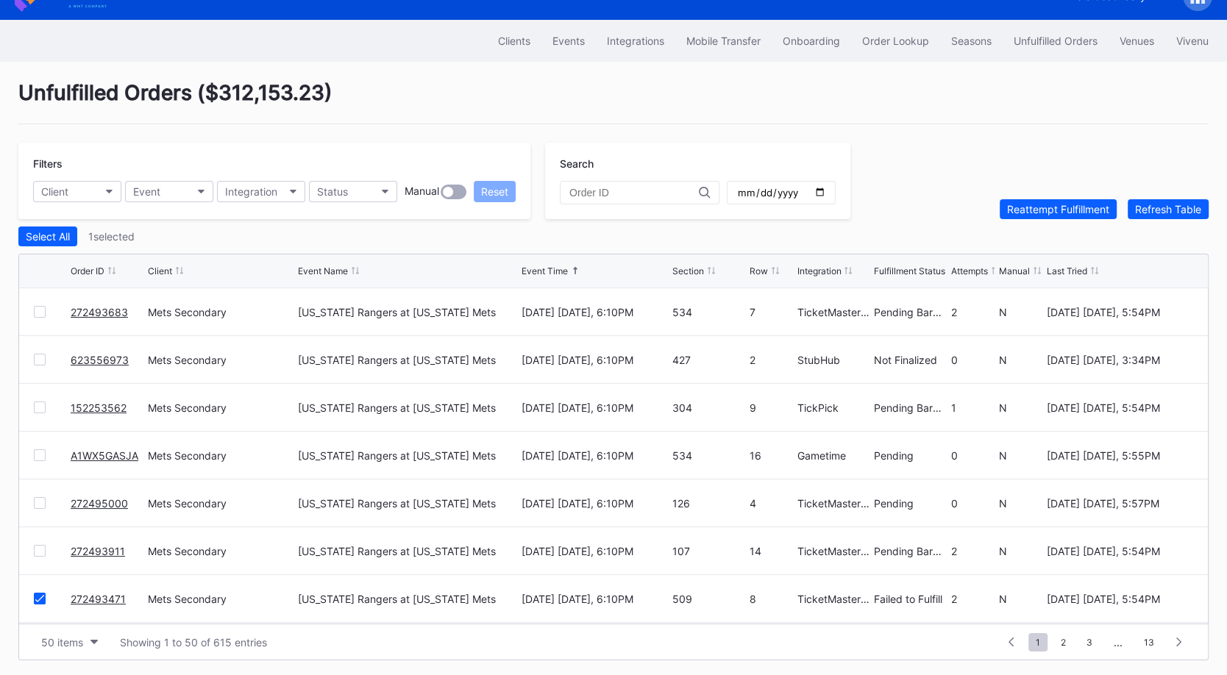
scroll to position [0, 0]
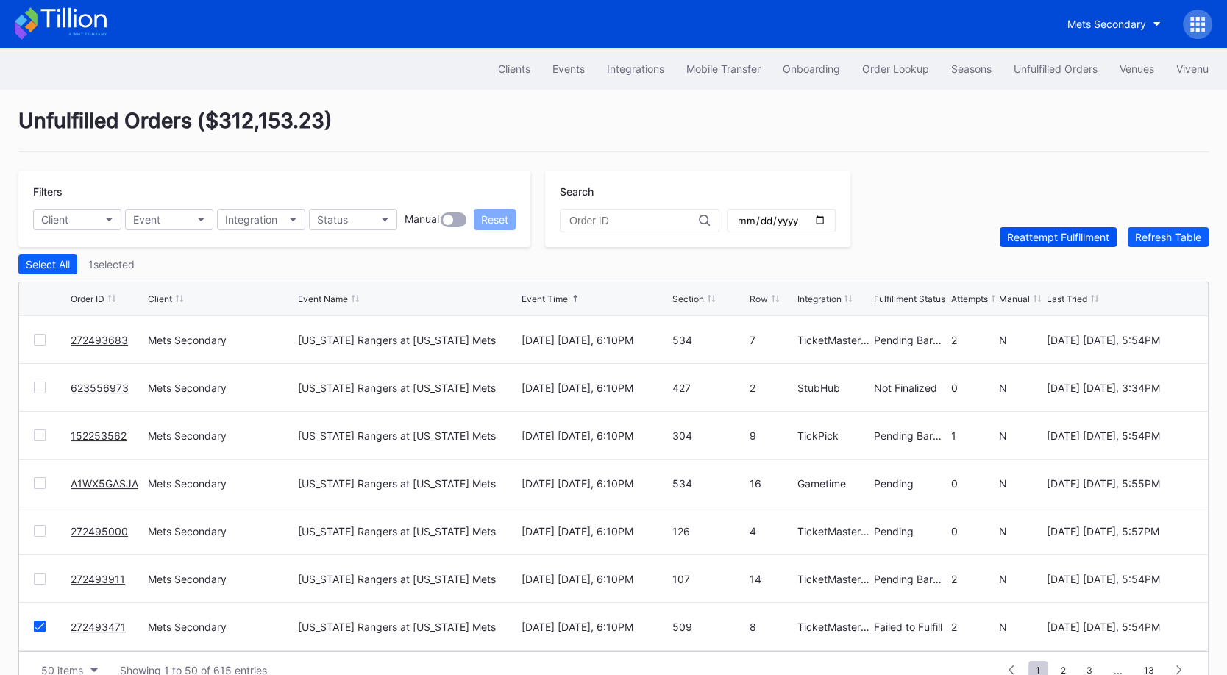
click at [1028, 231] on div "Reattempt Fulfillment" at bounding box center [1058, 237] width 102 height 13
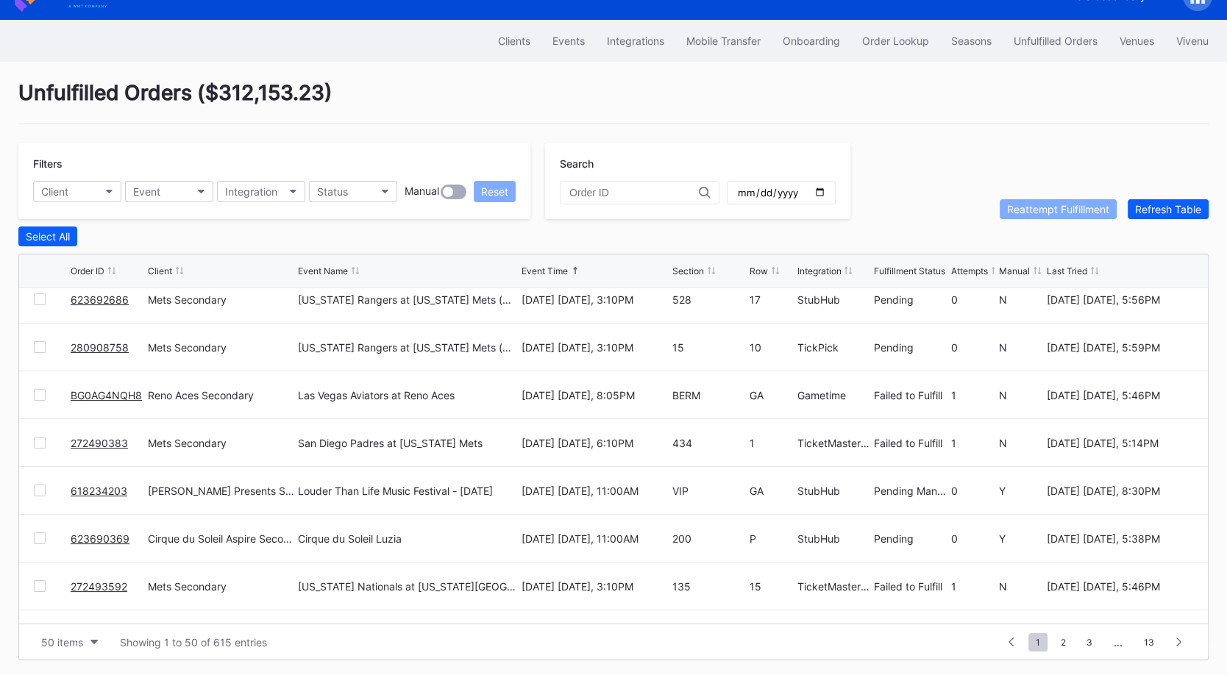
scroll to position [837, 0]
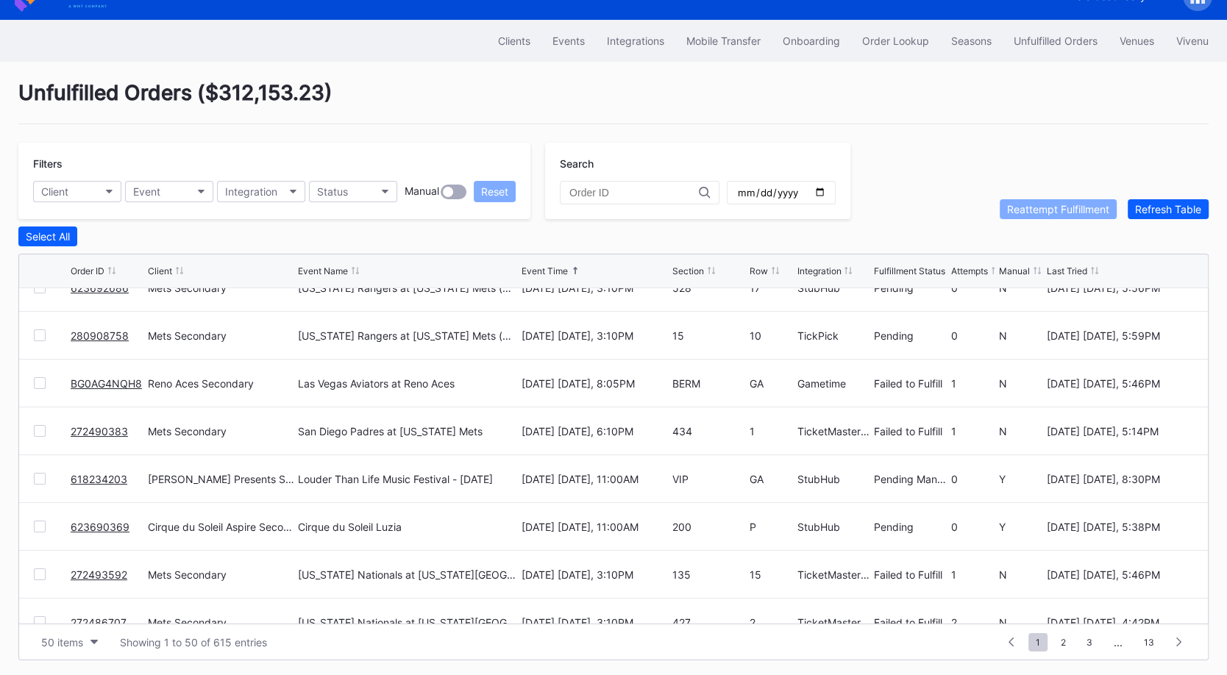
click at [37, 430] on div at bounding box center [40, 431] width 12 height 12
click at [1056, 216] on button "Reattempt Fulfillment" at bounding box center [1058, 209] width 117 height 20
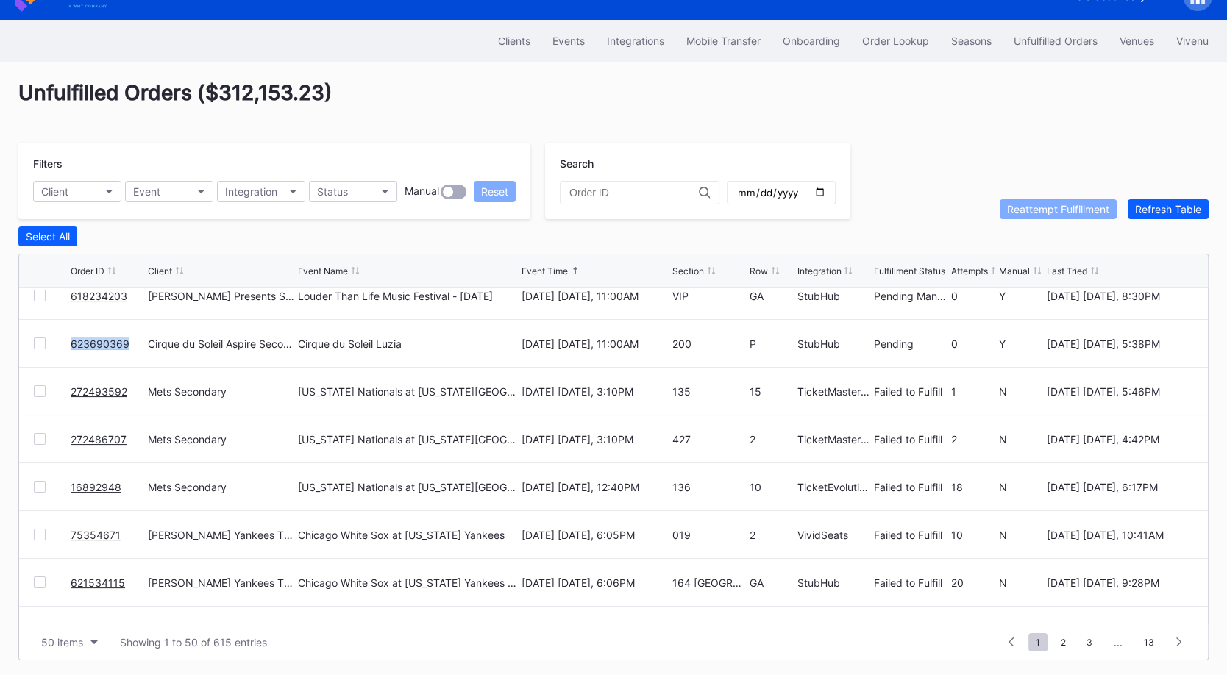
scroll to position [1043, 0]
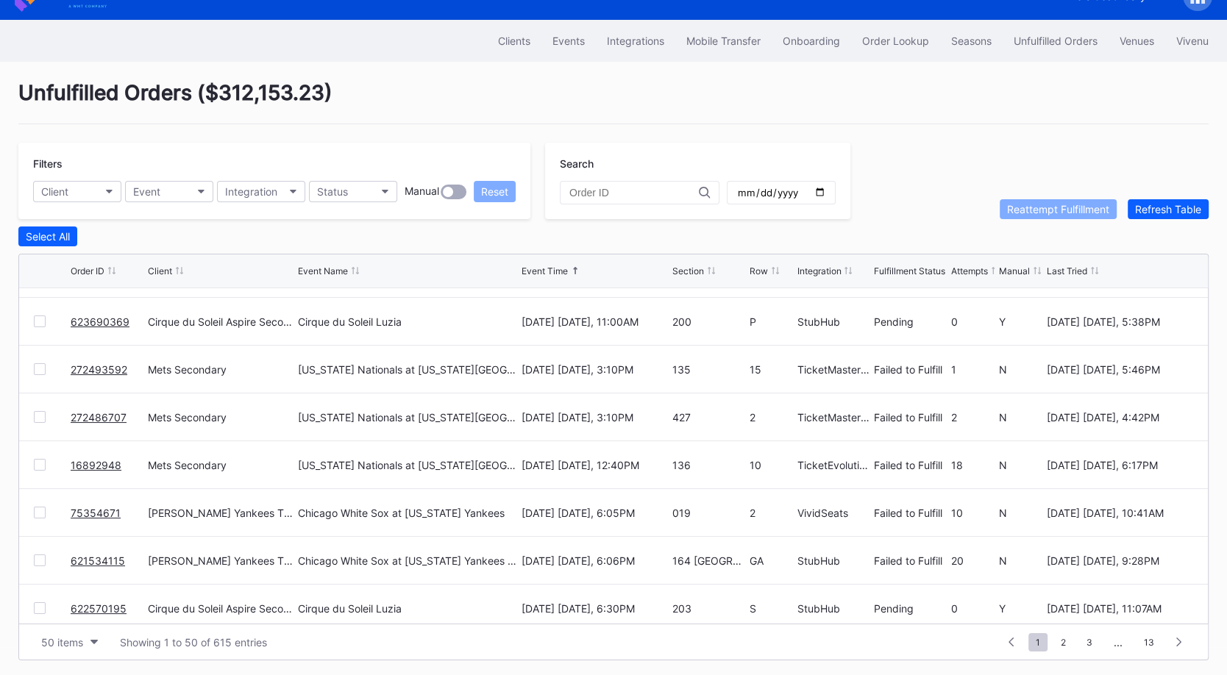
click at [40, 366] on div at bounding box center [40, 369] width 12 height 12
click at [40, 419] on div "272486707 Mets Secondary Washington Nationals at New York Mets (Long Sleeve T-S…" at bounding box center [613, 418] width 1189 height 48
click at [39, 416] on div at bounding box center [40, 417] width 12 height 12
click at [40, 465] on div at bounding box center [40, 465] width 12 height 12
click at [1060, 207] on div "Reattempt Fulfillment" at bounding box center [1058, 209] width 102 height 13
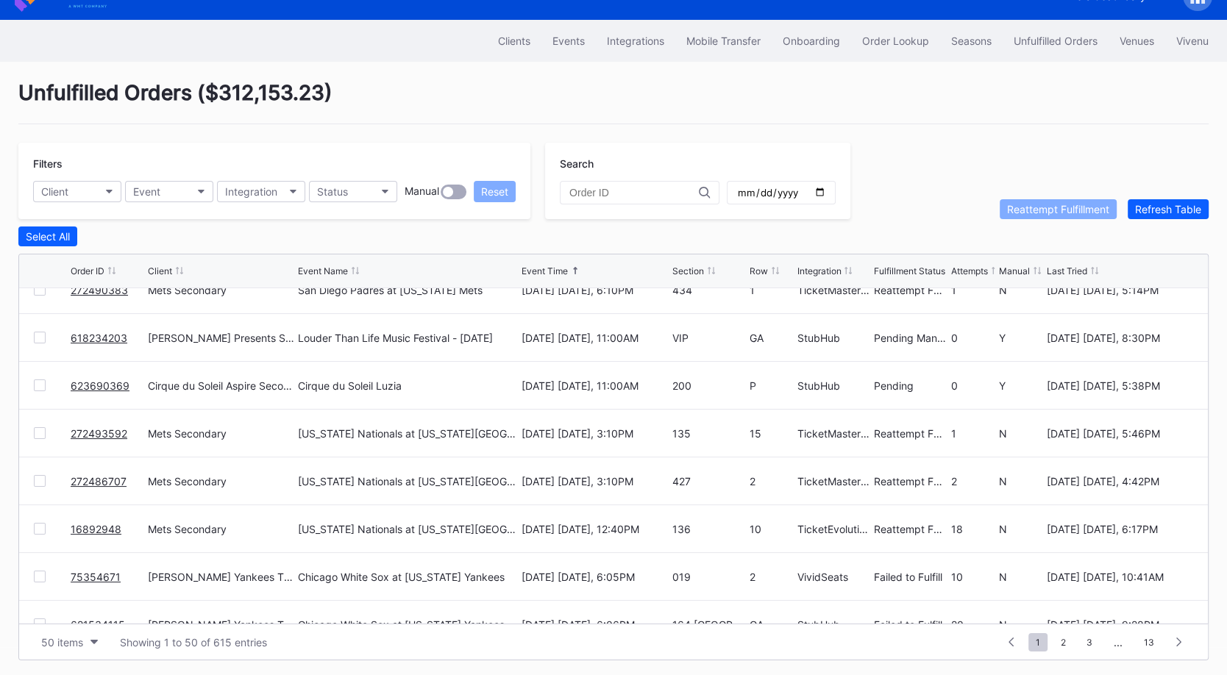
scroll to position [0, 0]
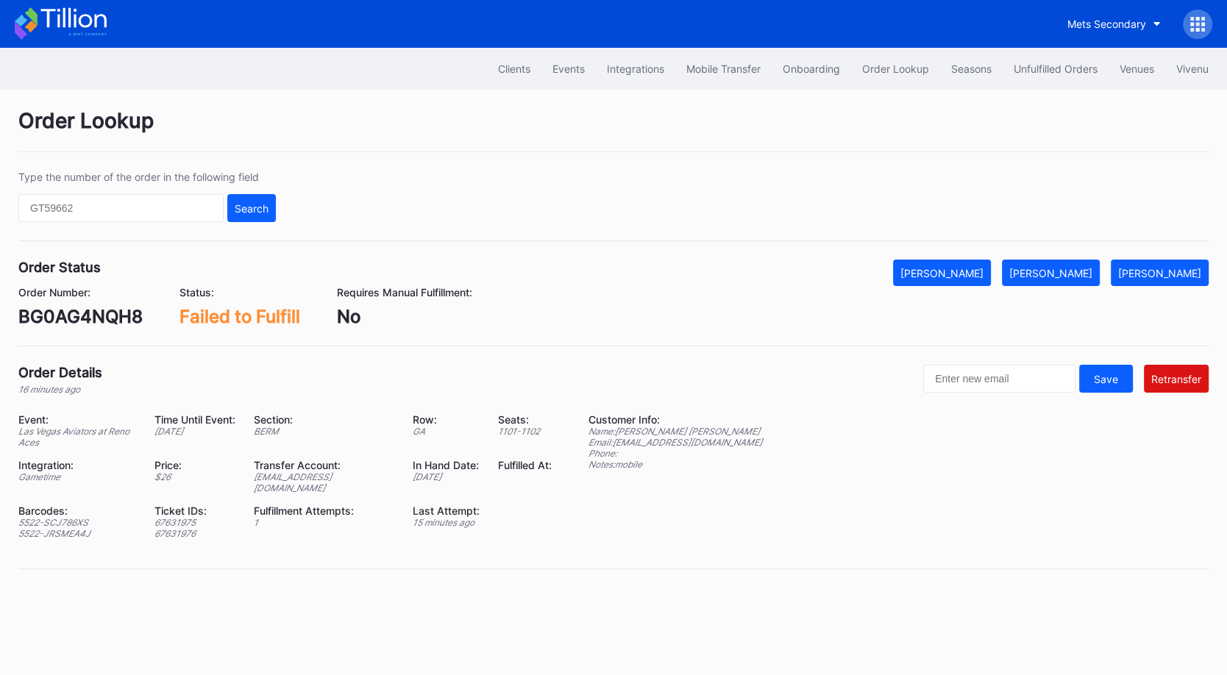
click at [107, 318] on div "BG0AG4NQH8" at bounding box center [80, 316] width 124 height 21
copy div "BG0AG4NQH8"
click at [1080, 272] on div "[PERSON_NAME]" at bounding box center [1051, 273] width 83 height 13
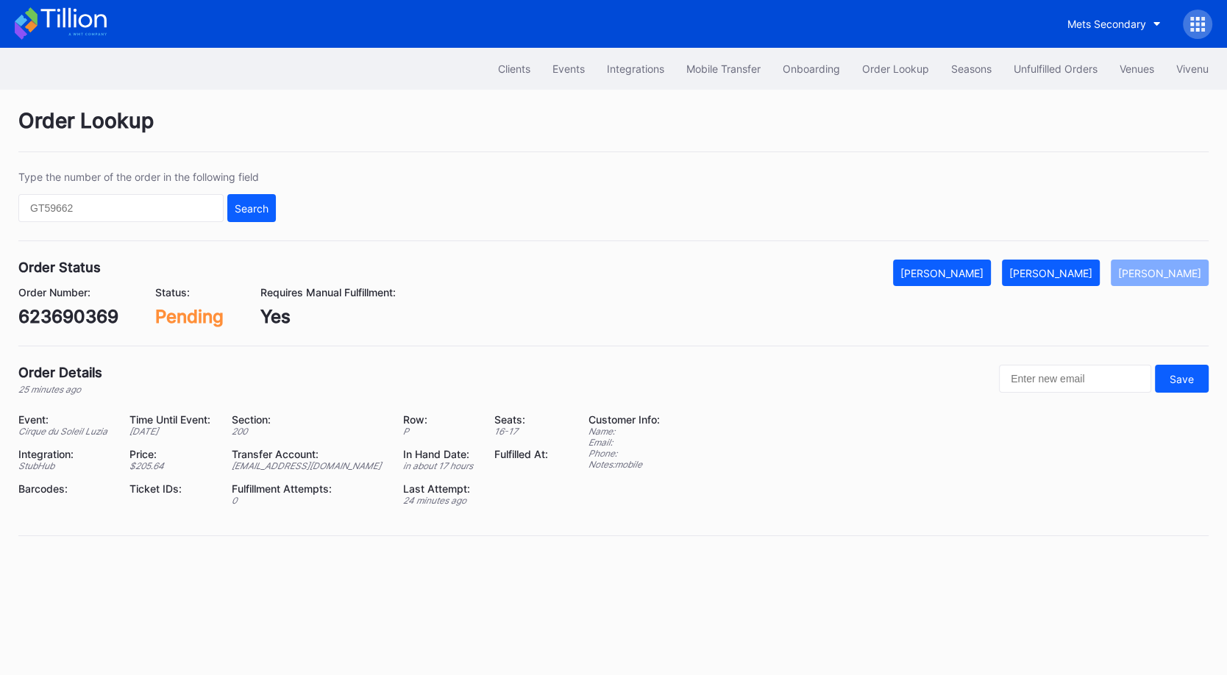
click at [86, 319] on div "623690369" at bounding box center [68, 316] width 100 height 21
copy div "623690369"
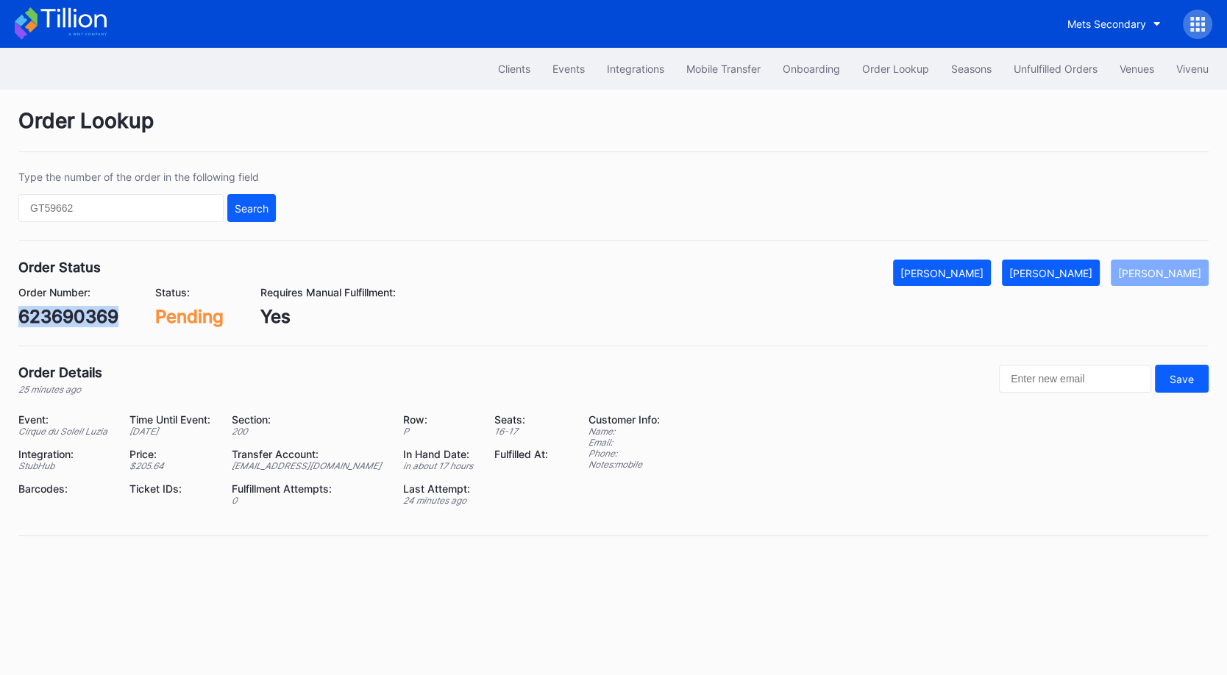
click at [99, 316] on div "623690369" at bounding box center [68, 316] width 100 height 21
click at [1064, 267] on div "Mark Fulfilled" at bounding box center [1051, 273] width 83 height 13
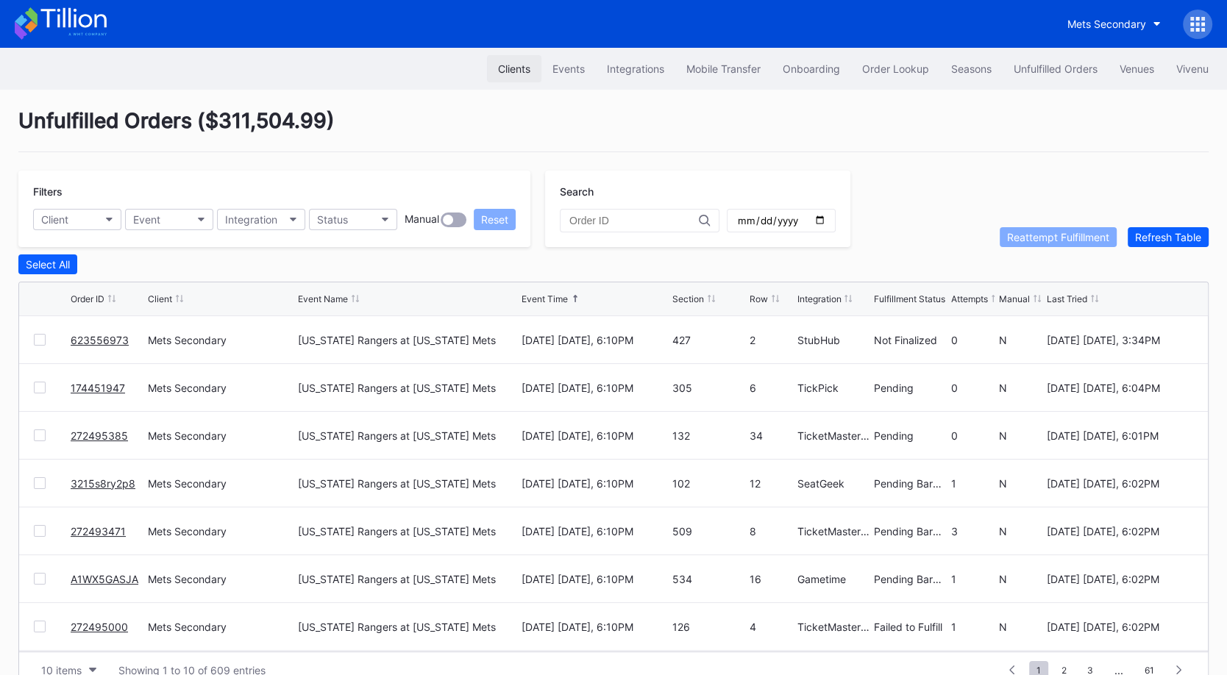
scroll to position [28, 0]
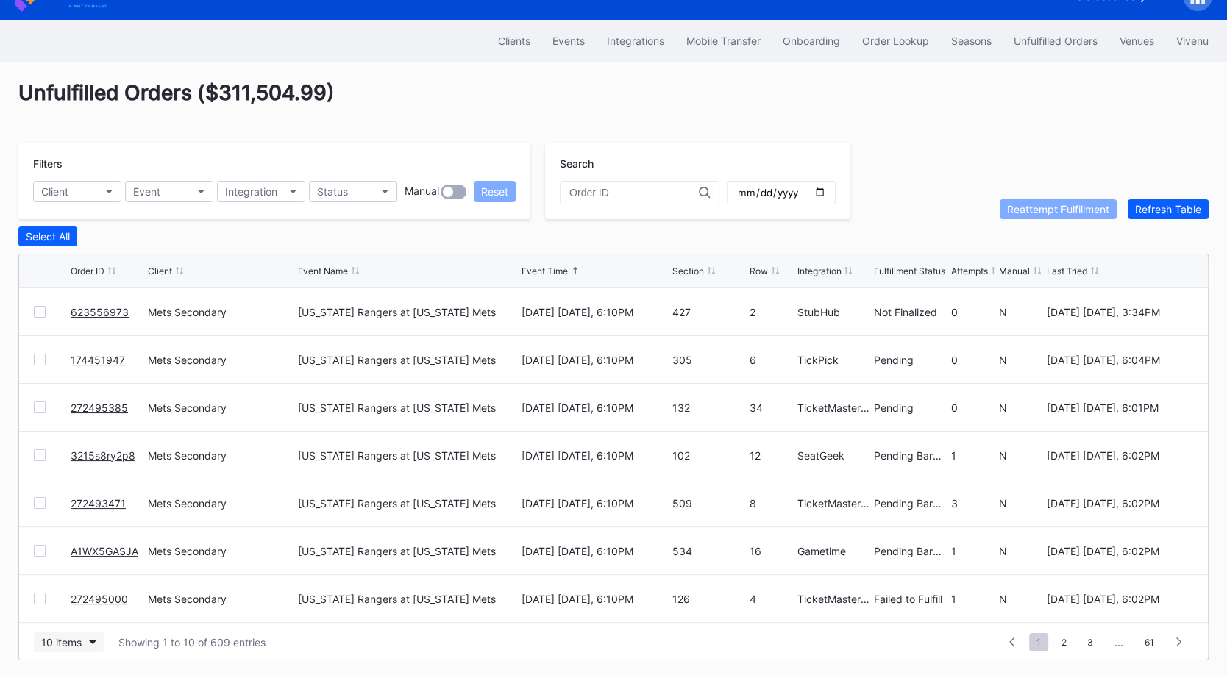
click at [79, 640] on div "10 items" at bounding box center [61, 642] width 40 height 13
click at [82, 550] on div "50 items" at bounding box center [66, 548] width 42 height 13
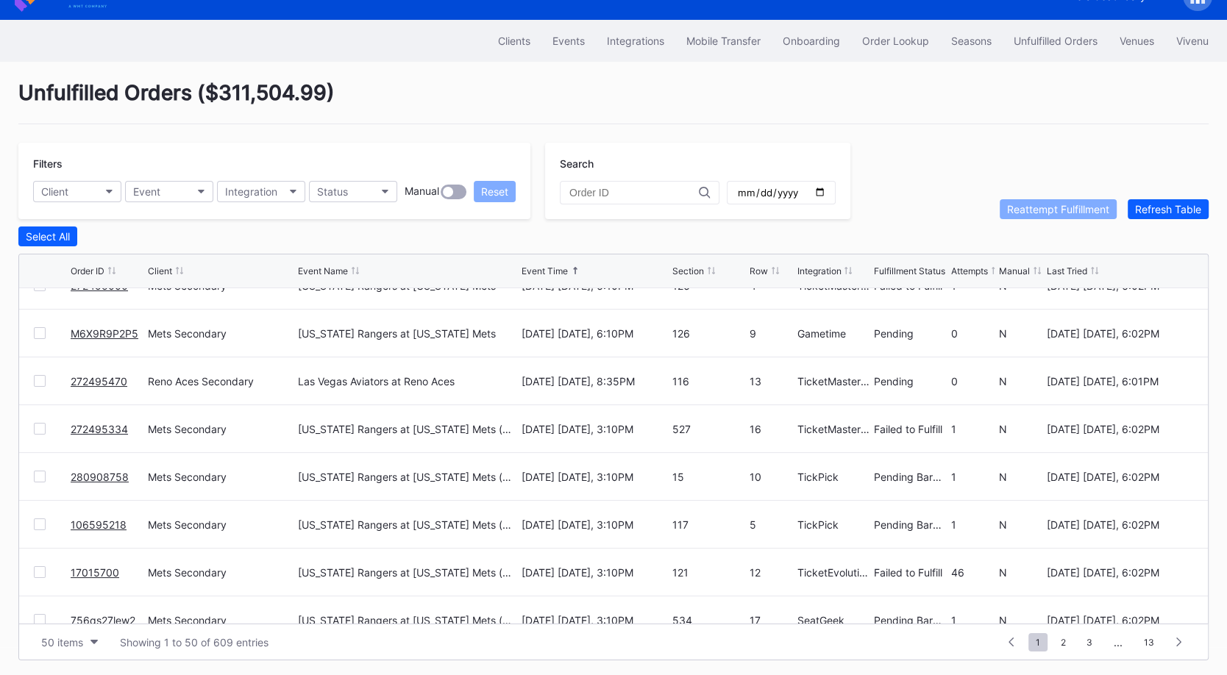
scroll to position [333, 0]
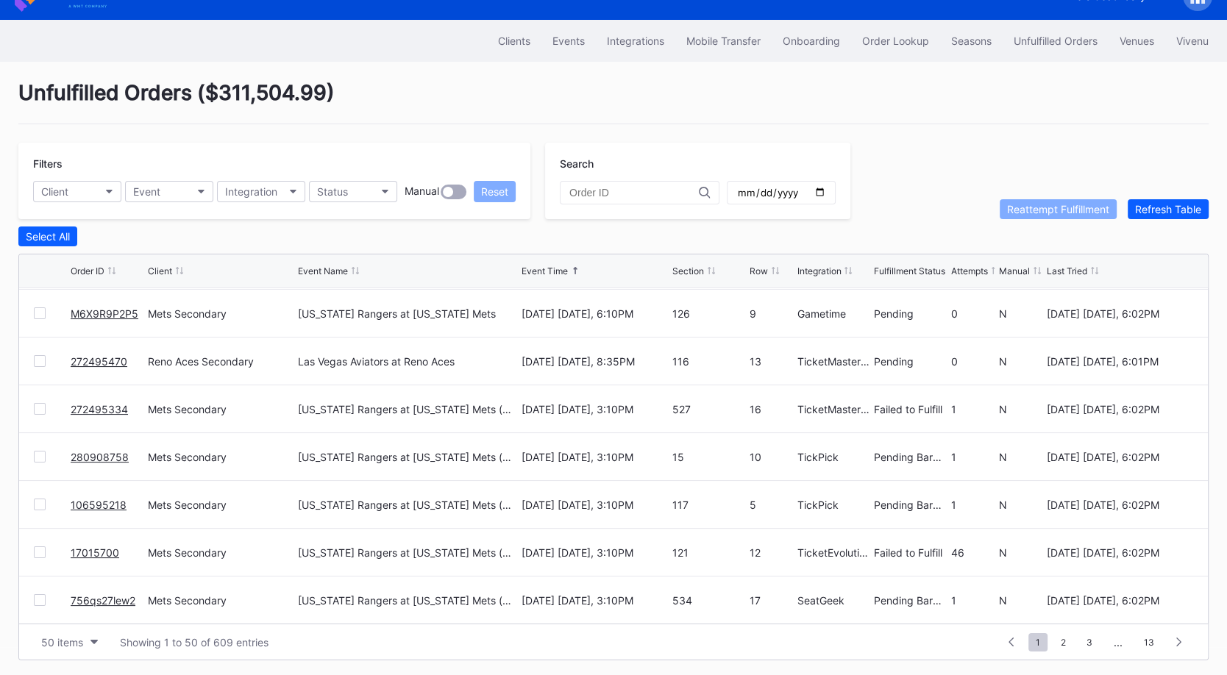
click at [40, 407] on div at bounding box center [40, 409] width 12 height 12
click at [41, 407] on icon at bounding box center [39, 408] width 9 height 7
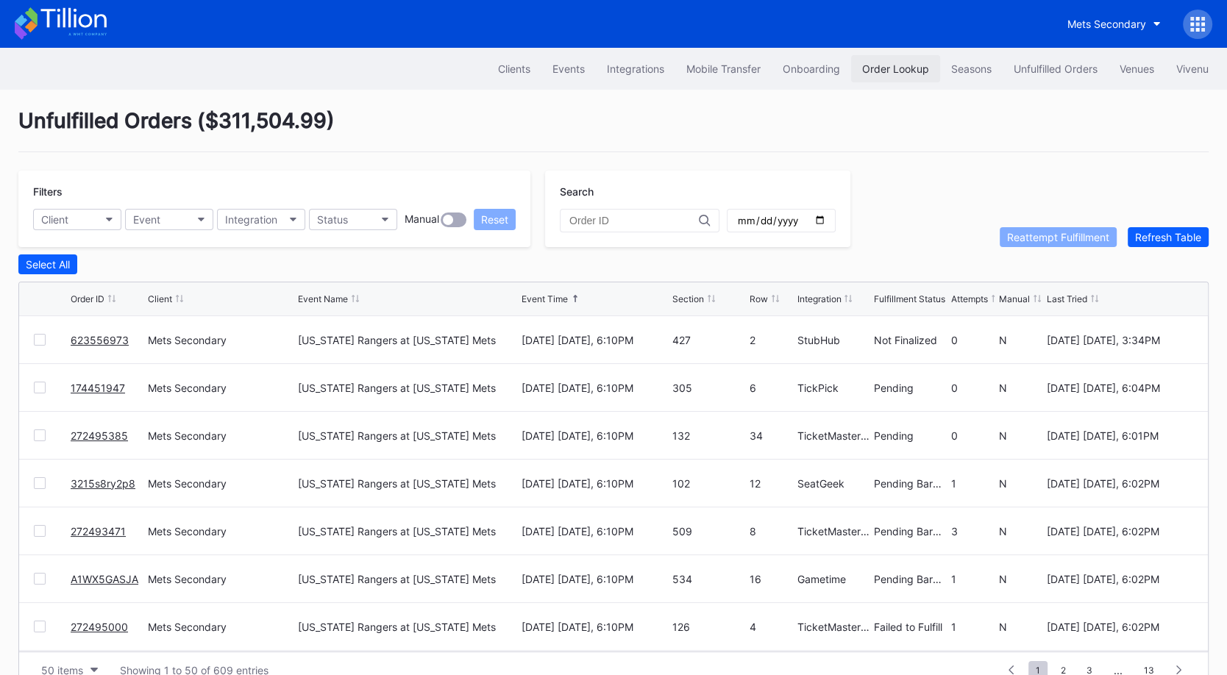
click at [910, 77] on button "Order Lookup" at bounding box center [895, 68] width 89 height 27
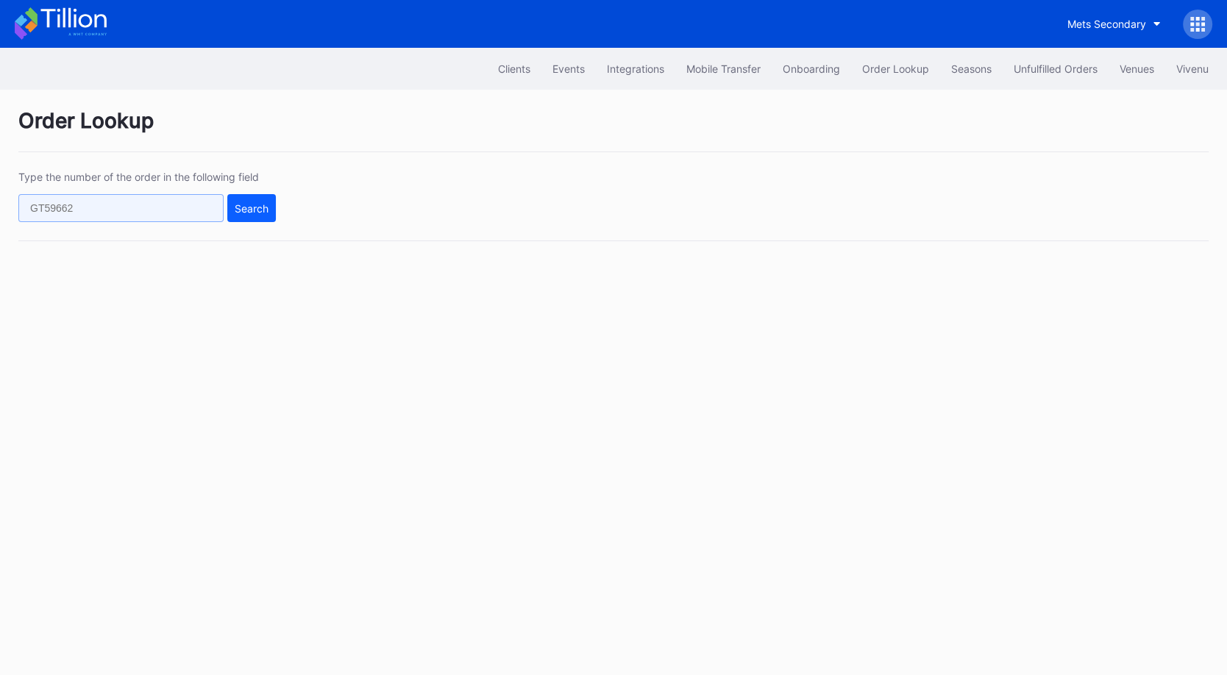
click at [197, 217] on input "text" at bounding box center [120, 208] width 205 height 28
paste input "2APCXV3XG8"
type input "2APCXV3XG8"
click at [255, 204] on div "Search" at bounding box center [252, 208] width 34 height 13
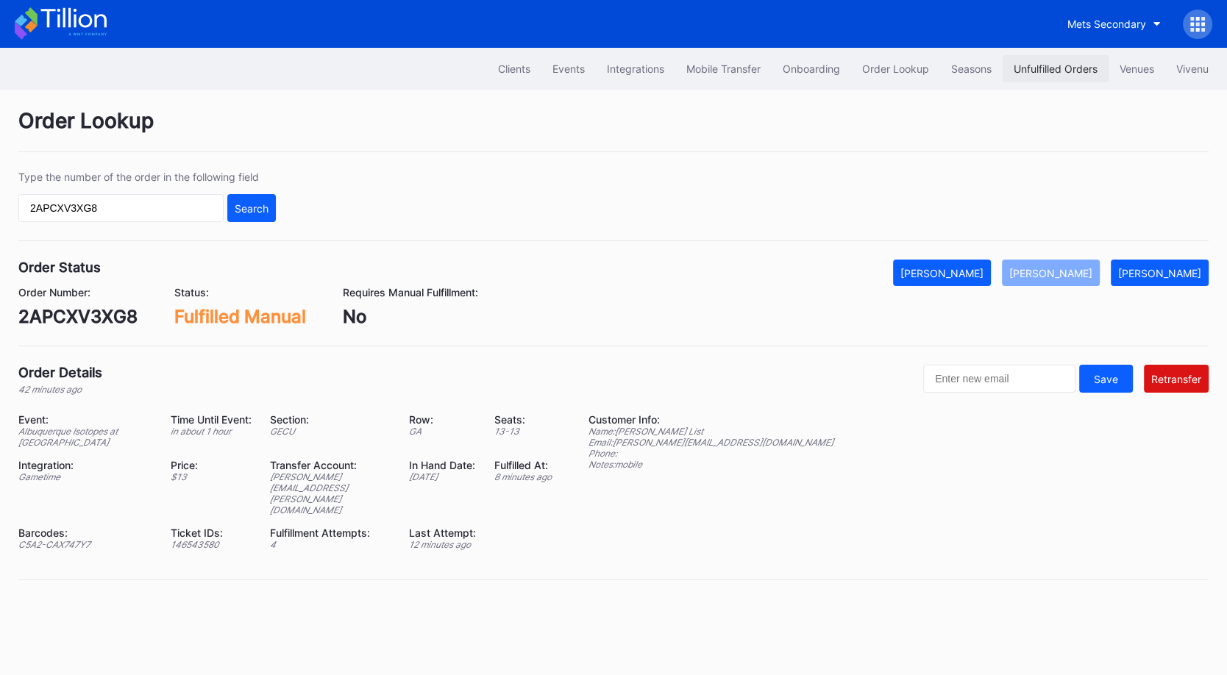
click at [1051, 75] on button "Unfulfilled Orders" at bounding box center [1056, 68] width 106 height 27
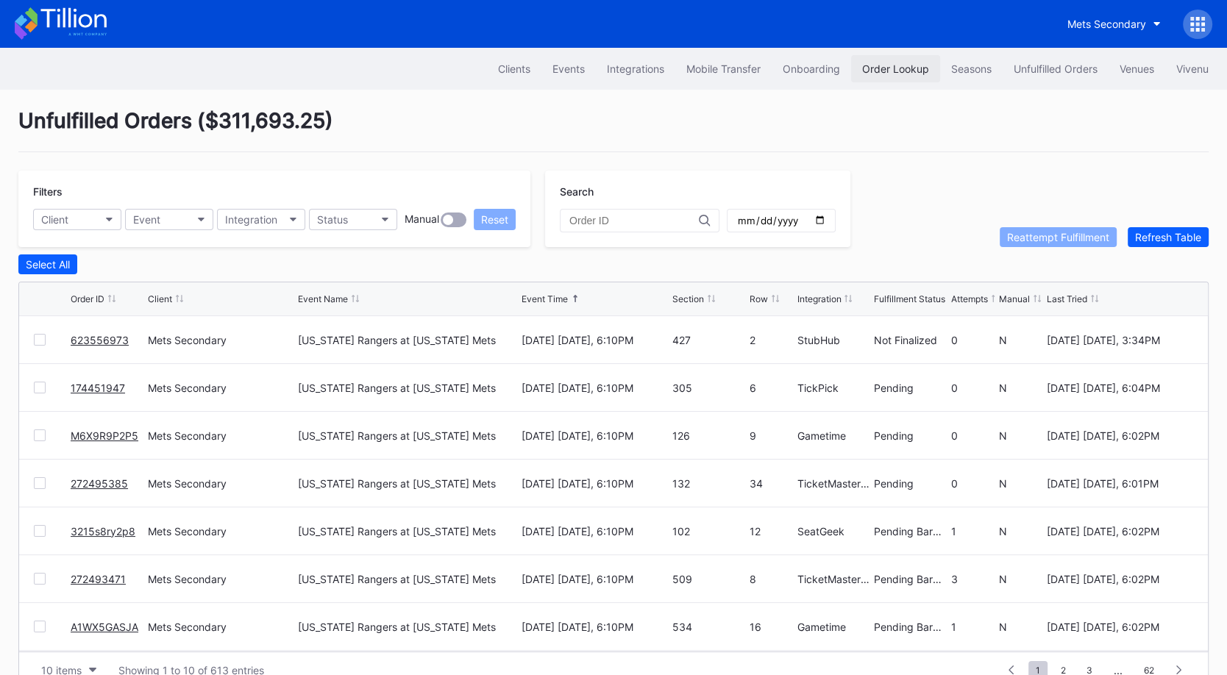
click at [895, 60] on button "Order Lookup" at bounding box center [895, 68] width 89 height 27
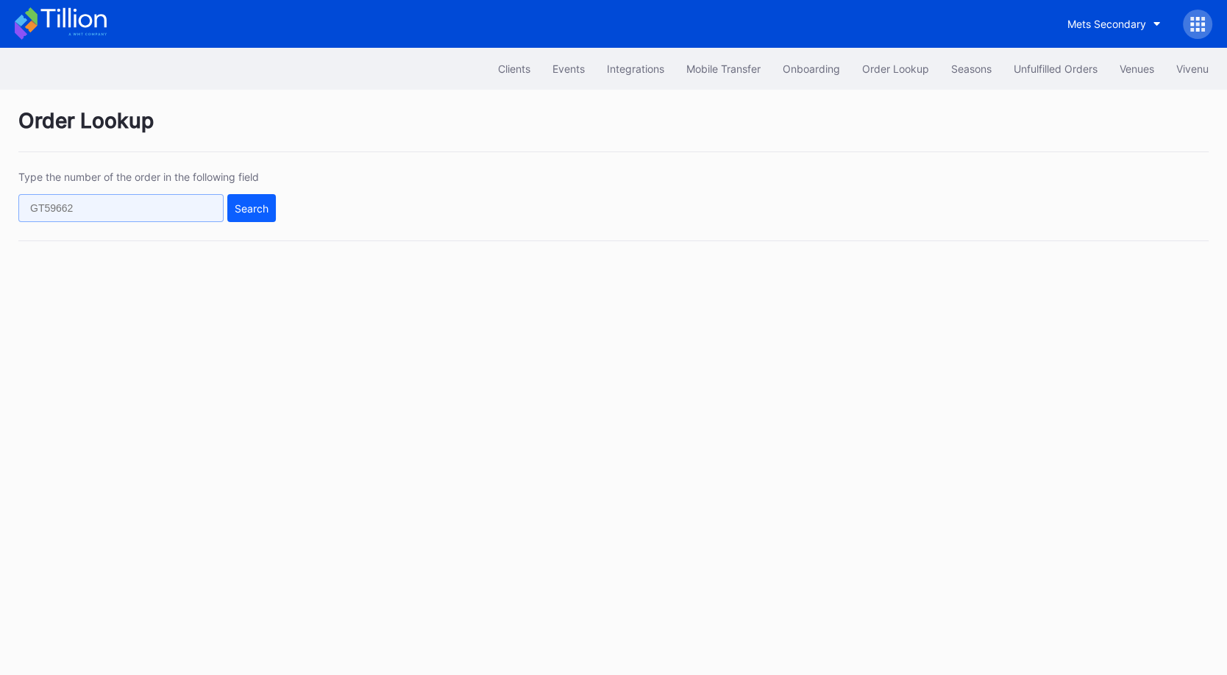
click at [142, 199] on input "text" at bounding box center [120, 208] width 205 height 28
paste input "623598647"
type input "623598647"
click at [245, 224] on div "Type the number of the order in the following field 623598647 Search" at bounding box center [613, 206] width 1191 height 71
click at [269, 216] on button "Search" at bounding box center [251, 208] width 49 height 28
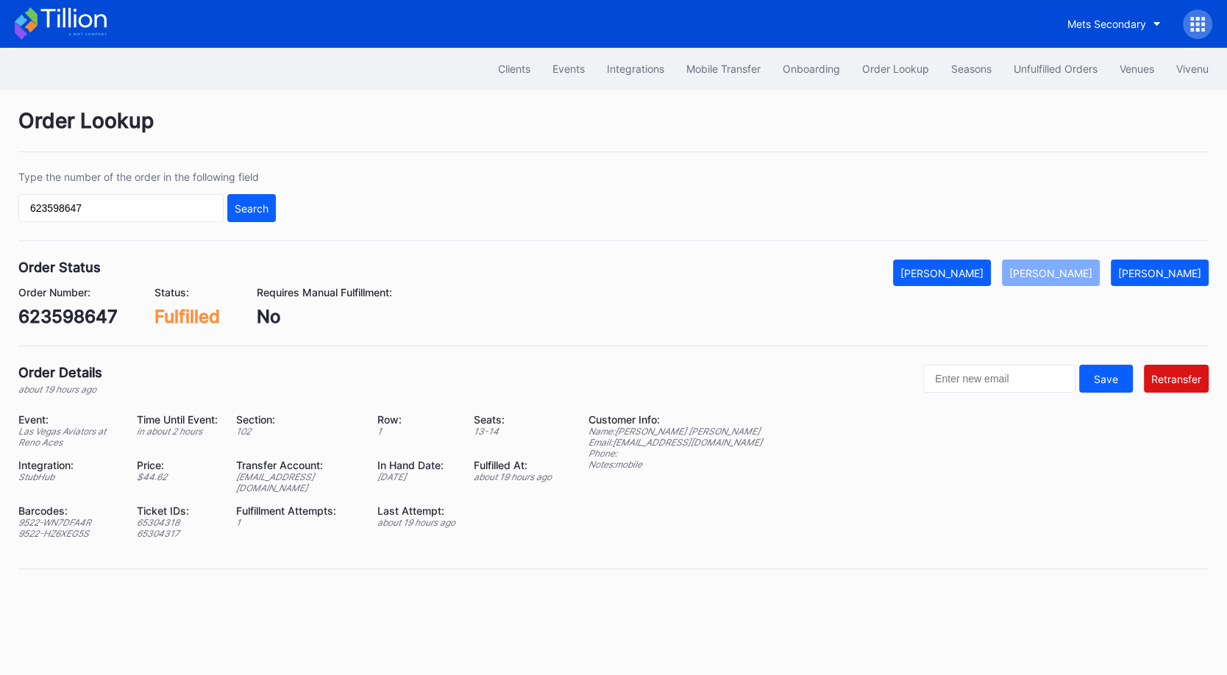
click at [84, 317] on div "623598647" at bounding box center [67, 316] width 99 height 21
copy div "623598647"
click at [1046, 65] on div "Unfulfilled Orders" at bounding box center [1056, 69] width 84 height 13
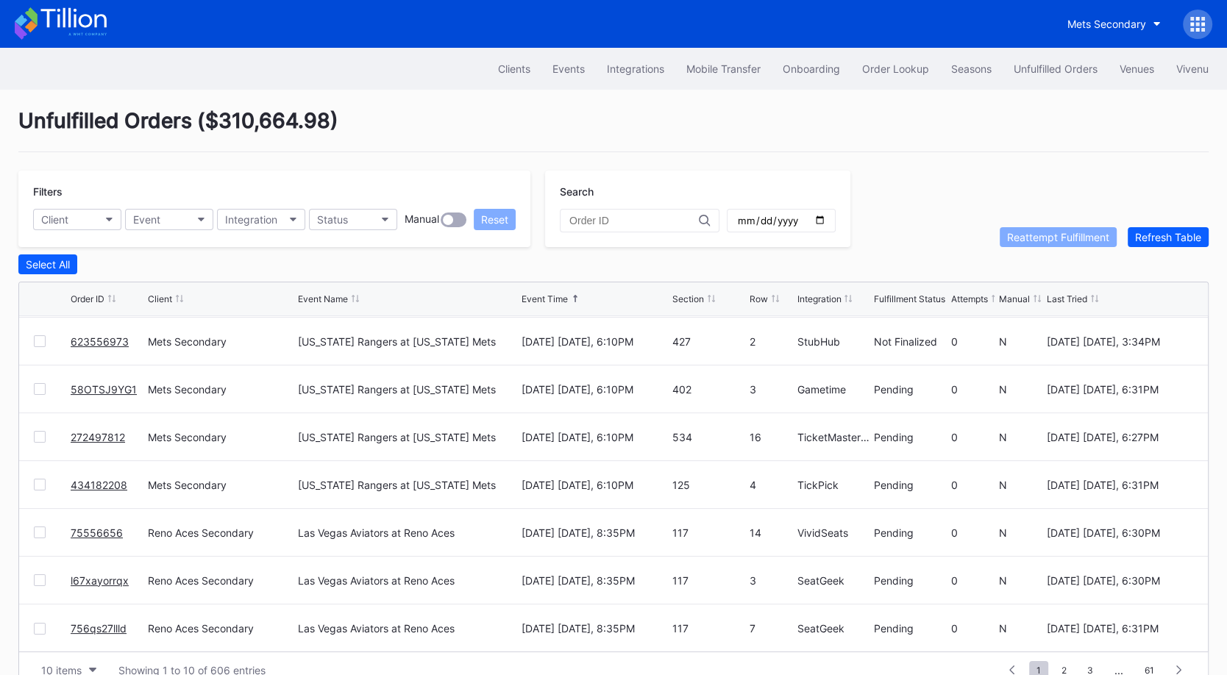
scroll to position [28, 0]
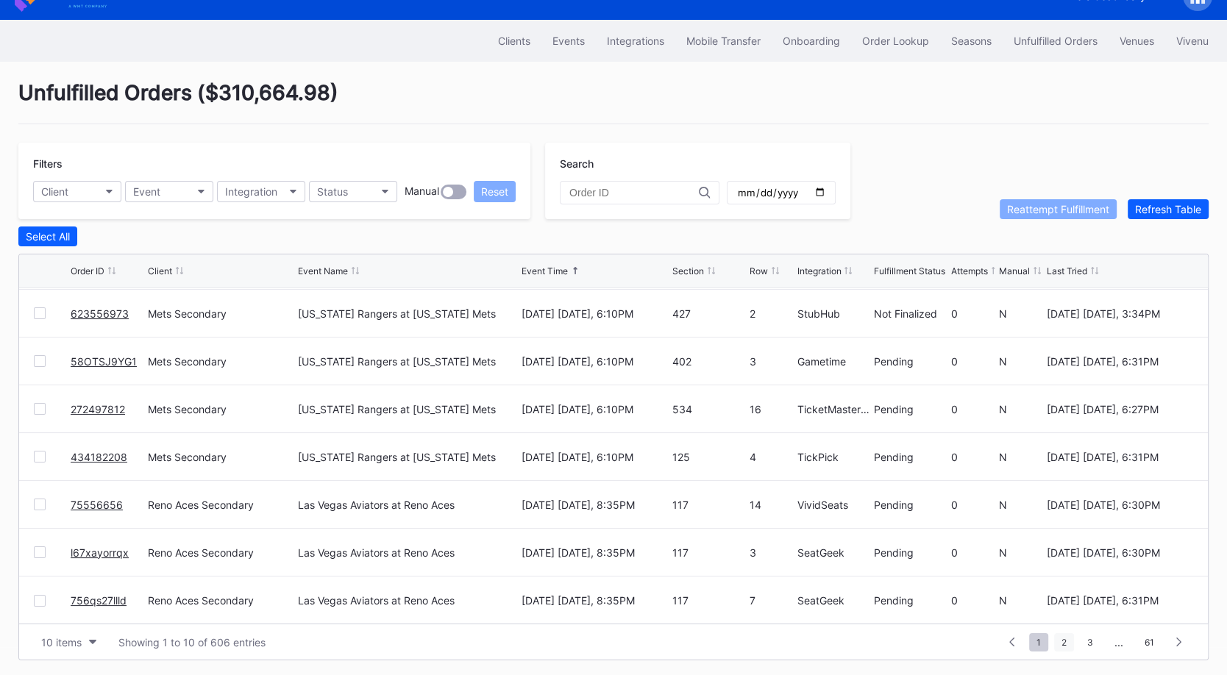
click at [1067, 639] on span "2" at bounding box center [1064, 643] width 20 height 18
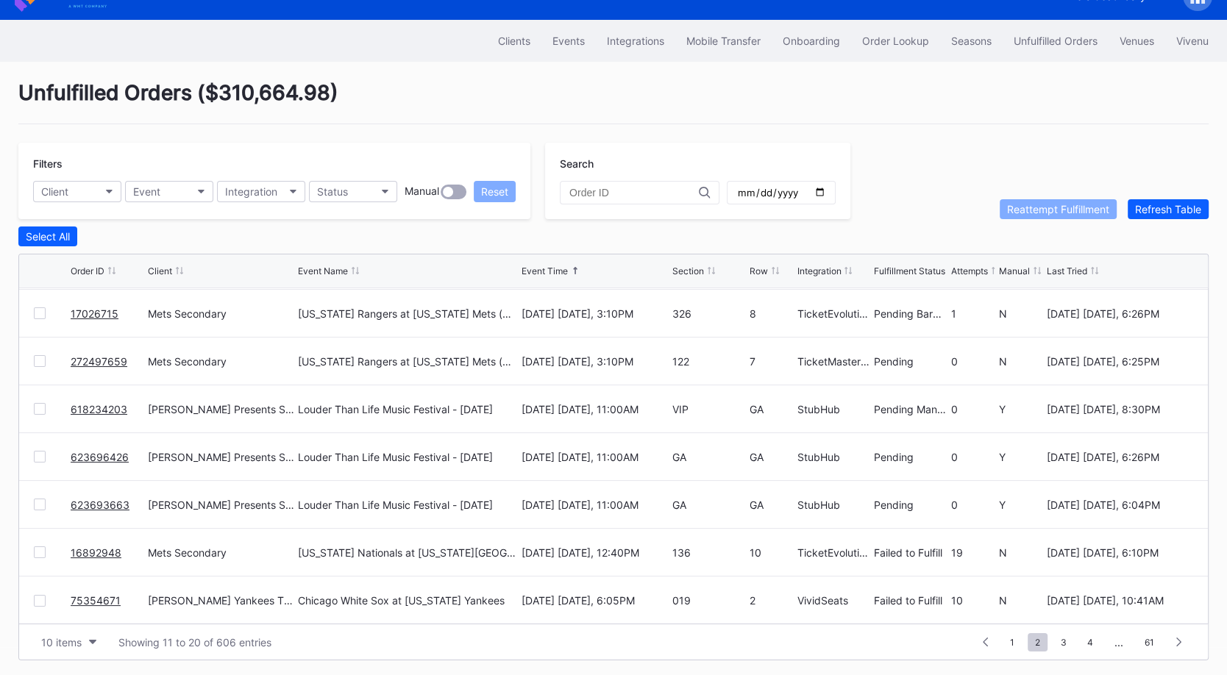
scroll to position [0, 0]
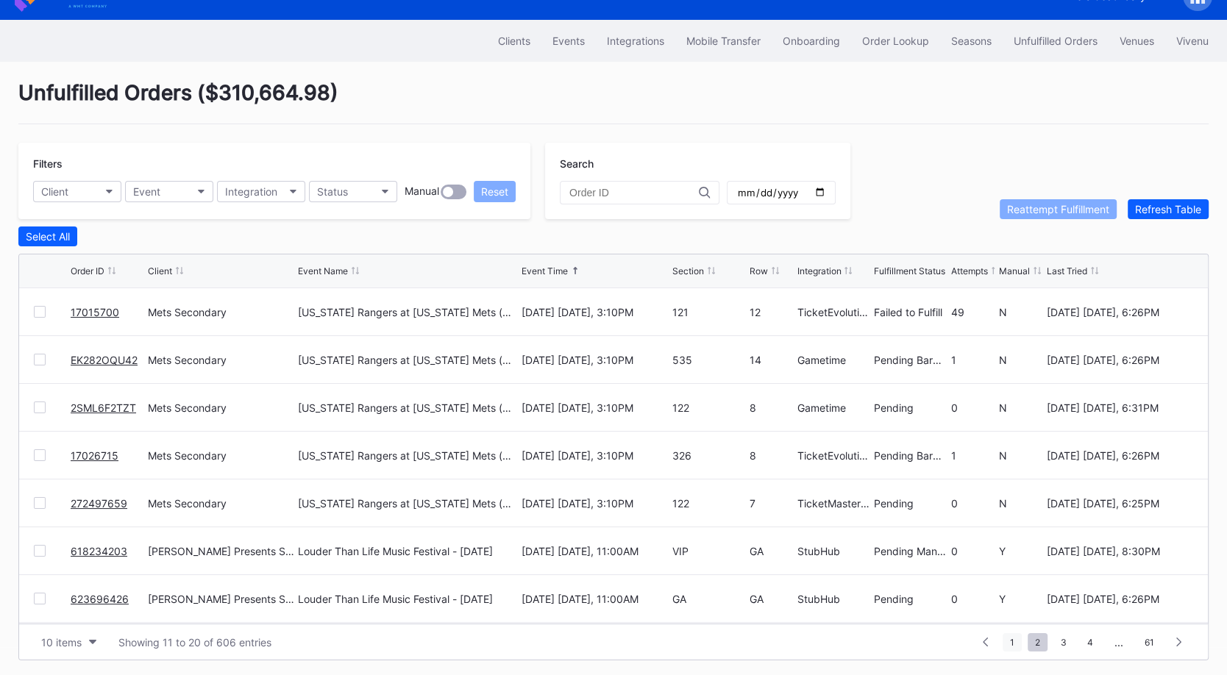
click at [1018, 641] on span "1" at bounding box center [1012, 643] width 19 height 18
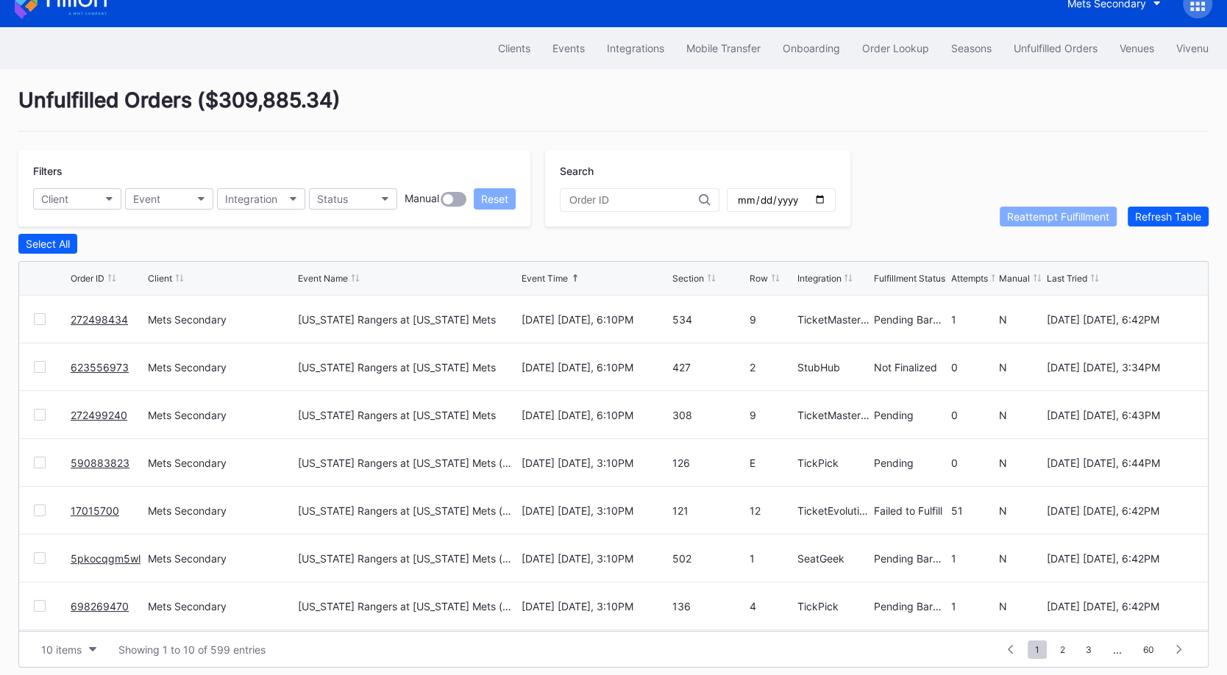
scroll to position [28, 0]
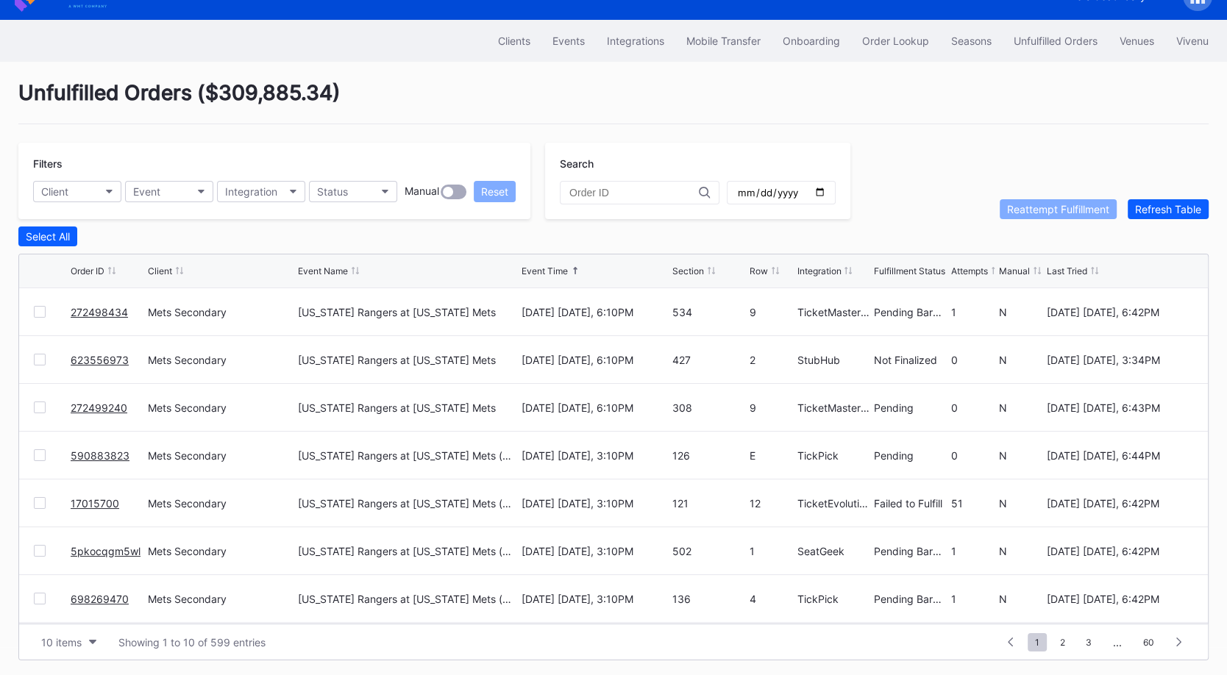
click at [919, 132] on div "Unfulfilled Orders ( $309,885.34 ) Filters Client Event Integration Status Manu…" at bounding box center [613, 370] width 1227 height 617
